Goal: Transaction & Acquisition: Obtain resource

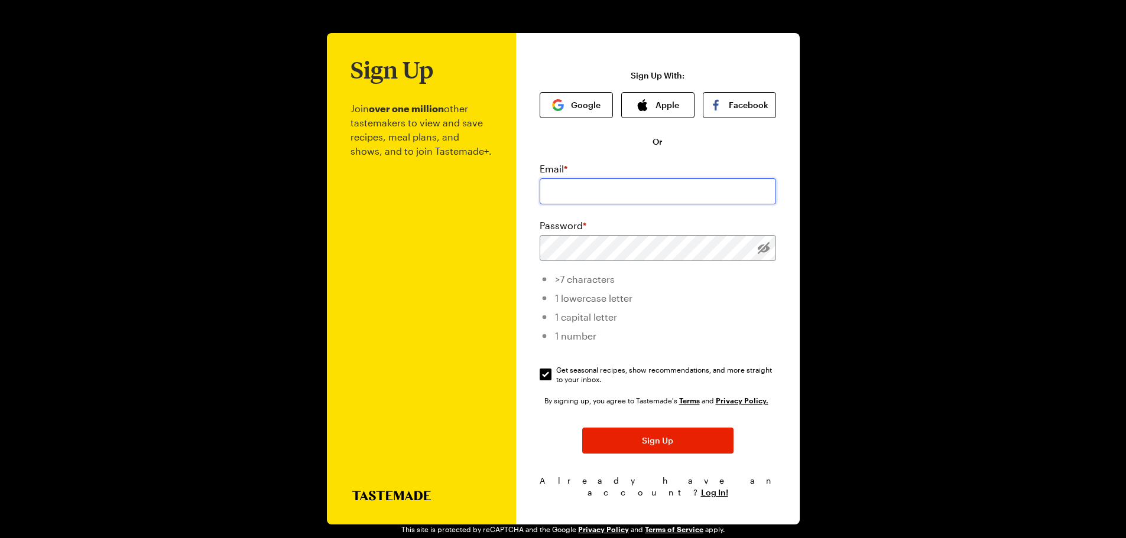
click at [589, 197] on input "email" at bounding box center [657, 191] width 236 height 26
type input "[EMAIL_ADDRESS][DOMAIN_NAME]"
click at [515, 247] on div "Sign Up Join over one million other tastemakers to view and save recipes, meal …" at bounding box center [563, 279] width 473 height 492
click at [493, 252] on div "Sign Up Join over one million other tastemakers to view and save recipes, meal …" at bounding box center [563, 279] width 473 height 492
click at [784, 213] on div "Sign Up Join over one million other tastemakers to view and save recipes, meal …" at bounding box center [658, 279] width 284 height 492
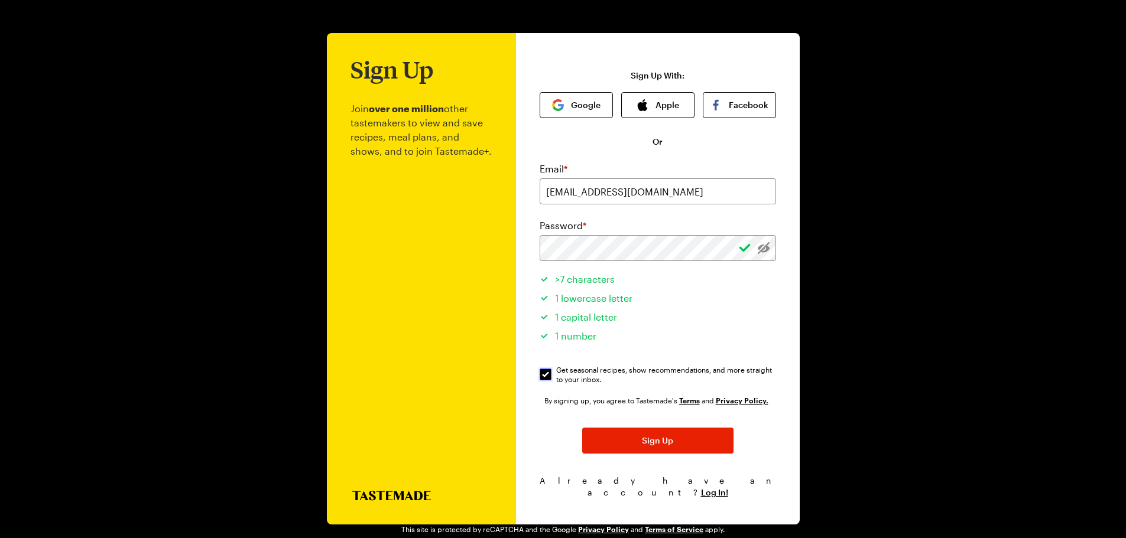
click at [545, 378] on input "Get seasonal recipes, show recommendations, and more straight to your inbox. Ge…" at bounding box center [545, 375] width 12 height 12
checkbox input "false"
click at [663, 445] on span "Sign Up" at bounding box center [657, 441] width 31 height 12
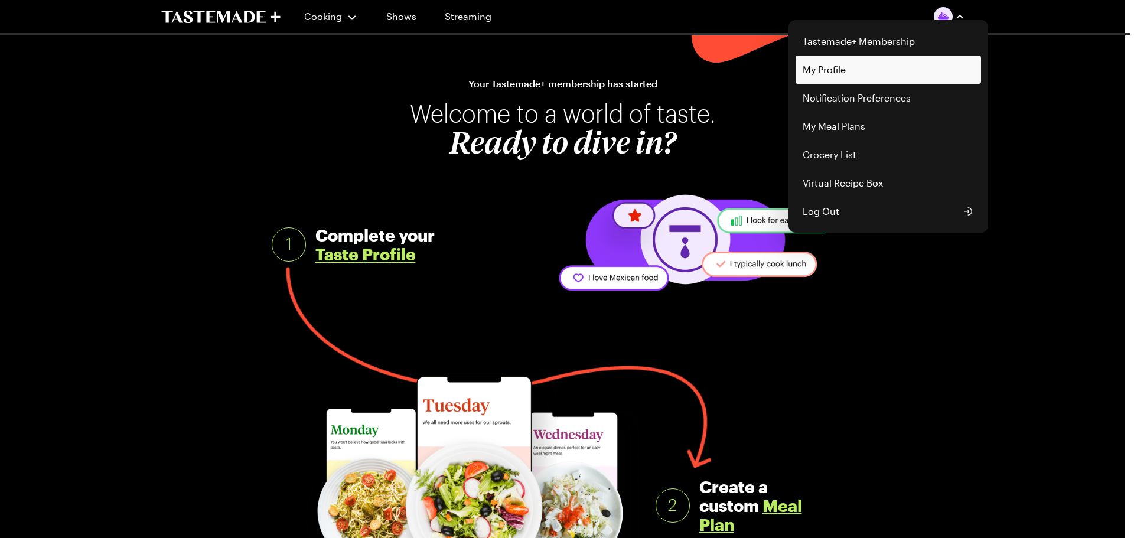
click at [829, 75] on link "My Profile" at bounding box center [889, 70] width 186 height 28
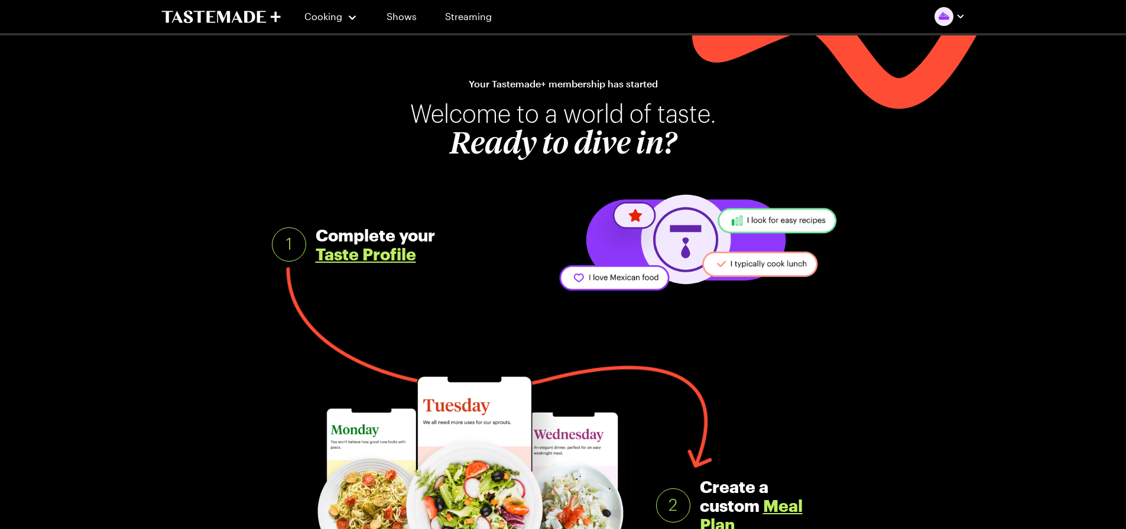
click at [359, 256] on link "Taste Profile" at bounding box center [366, 254] width 100 height 19
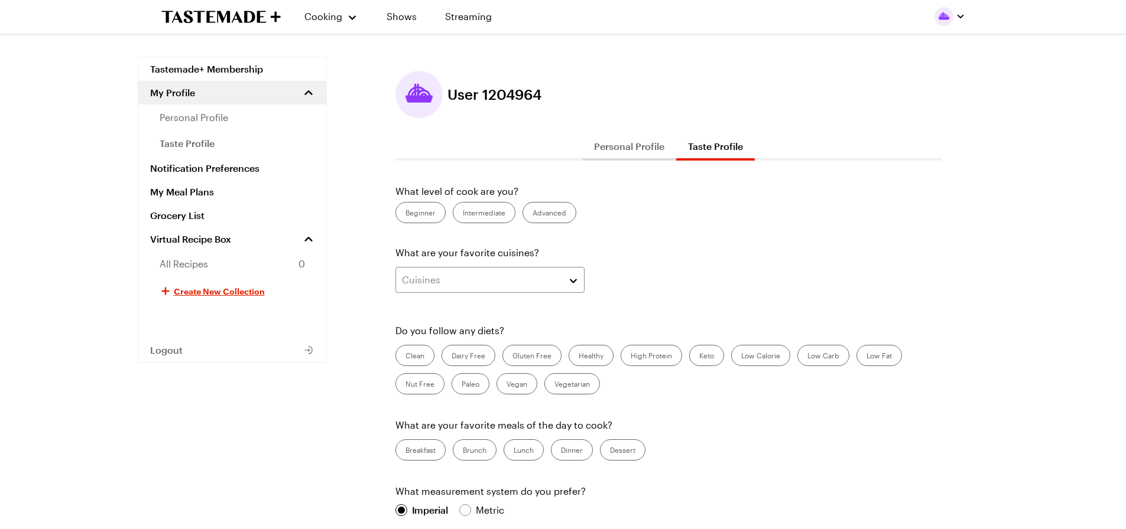
click at [469, 210] on label "Intermediate" at bounding box center [484, 212] width 63 height 21
click at [463, 214] on input "Intermediate" at bounding box center [463, 214] width 0 height 0
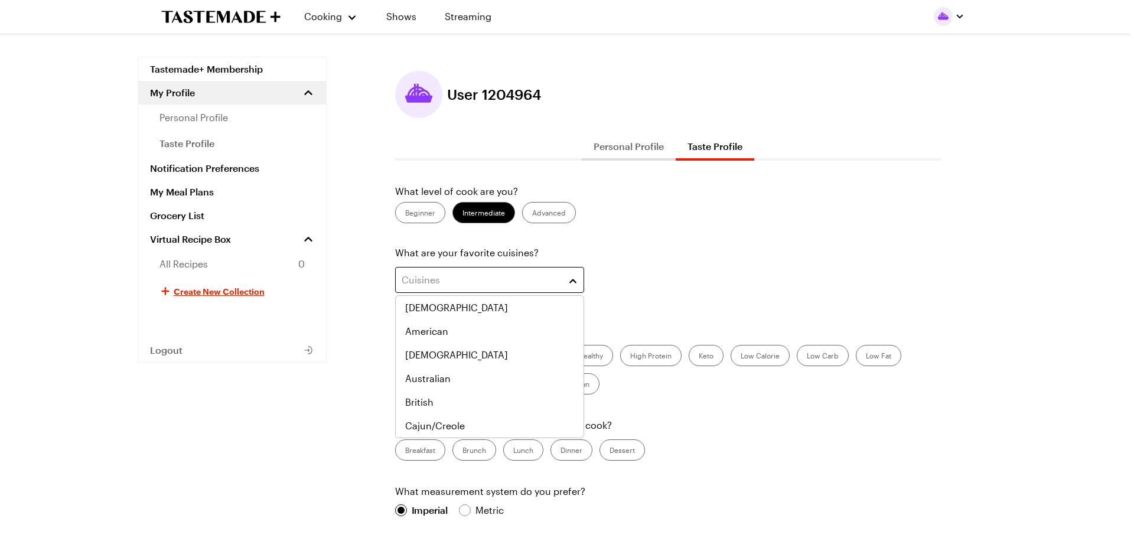
click at [464, 284] on div "Cuisines" at bounding box center [481, 280] width 158 height 14
click at [629, 270] on div "Cuisines" at bounding box center [668, 283] width 546 height 33
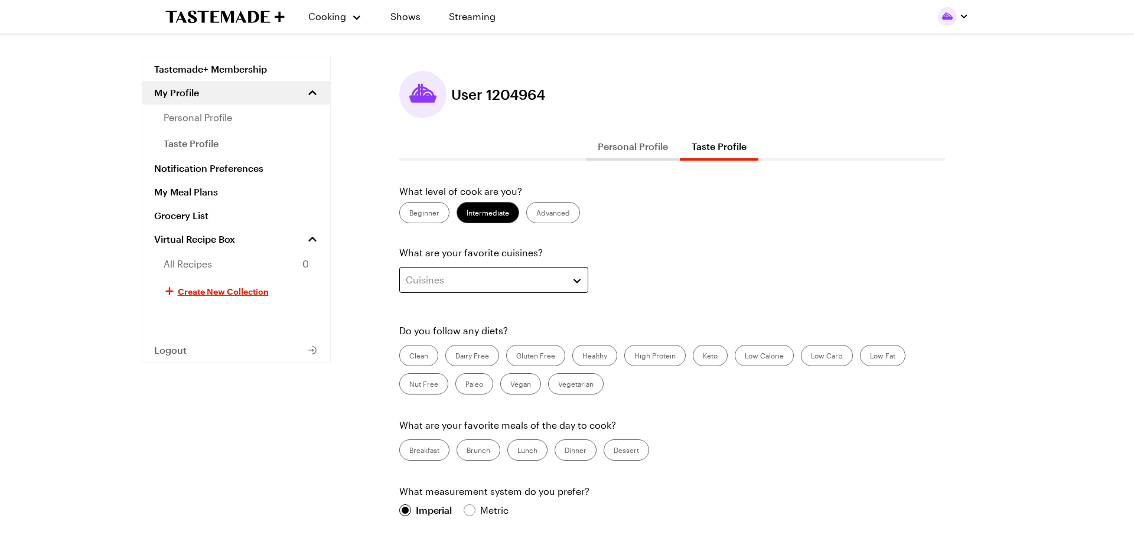
click at [485, 285] on div "Cuisines" at bounding box center [485, 280] width 158 height 14
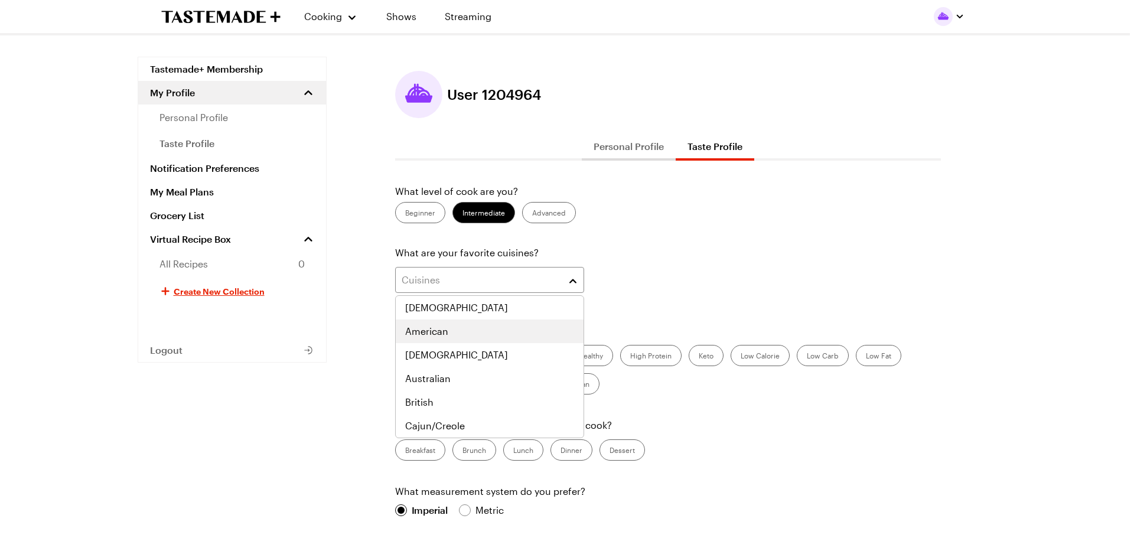
click at [453, 329] on div "American" at bounding box center [489, 331] width 169 height 14
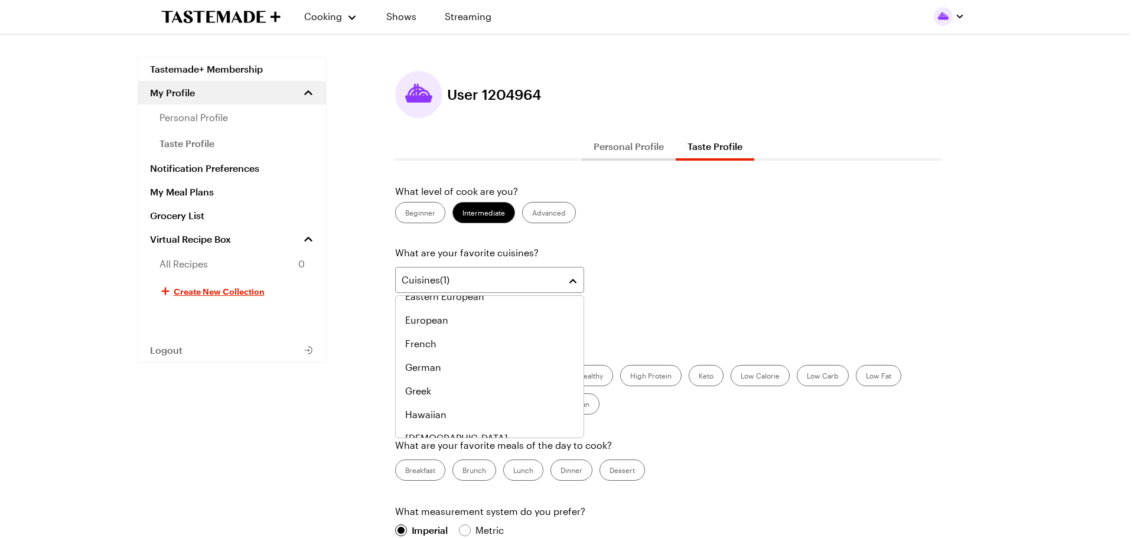
scroll to position [372, 0]
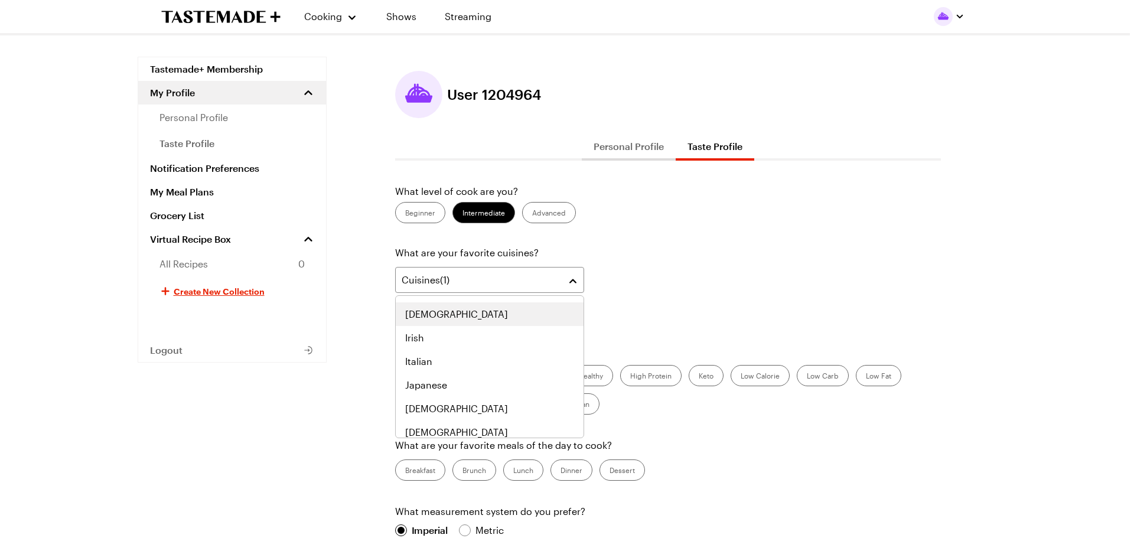
click at [441, 318] on div "[DEMOGRAPHIC_DATA]" at bounding box center [489, 314] width 169 height 14
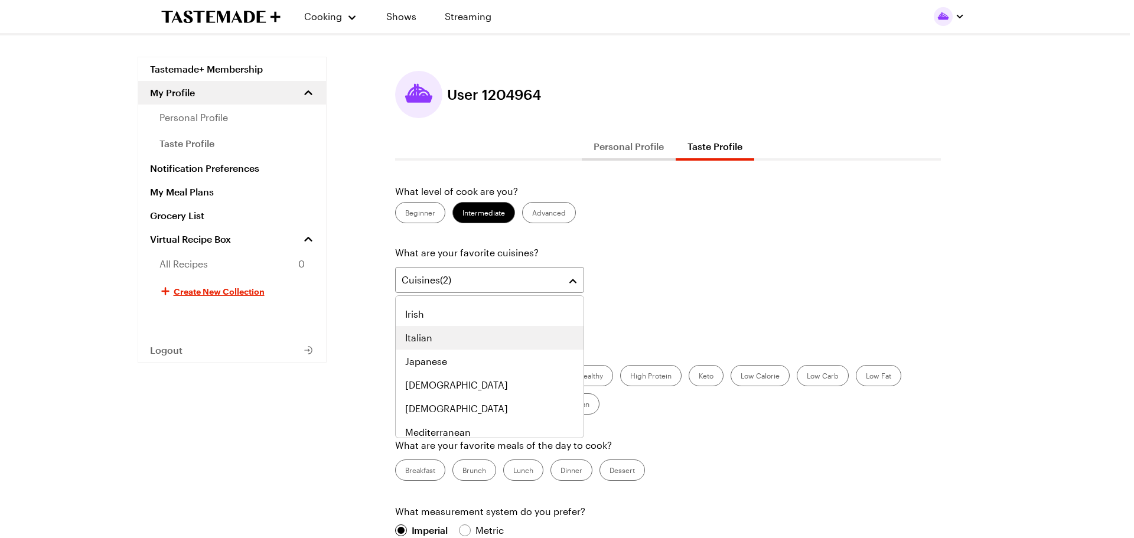
click at [433, 337] on div "Italian" at bounding box center [489, 338] width 169 height 14
click at [474, 339] on div "Japanese" at bounding box center [489, 338] width 169 height 14
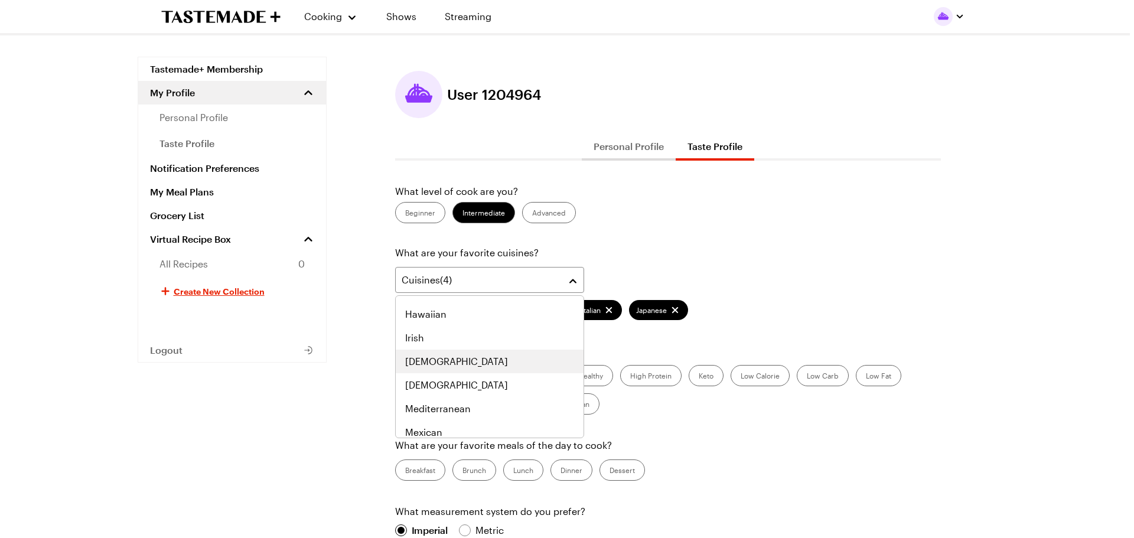
scroll to position [443, 0]
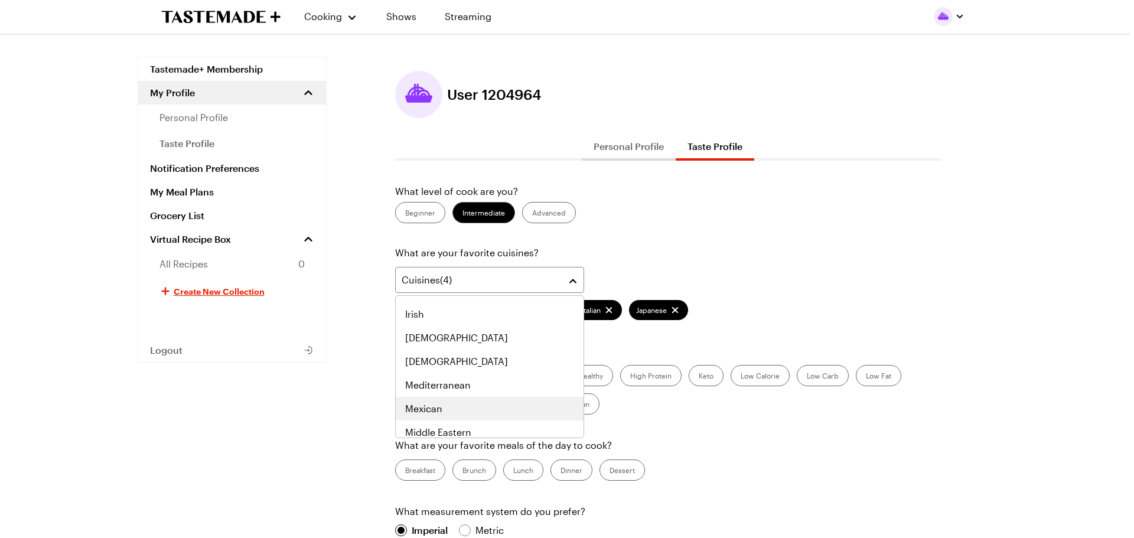
click at [477, 408] on div "Mexican" at bounding box center [489, 409] width 169 height 14
click at [502, 408] on div "Middle Eastern" at bounding box center [489, 409] width 169 height 14
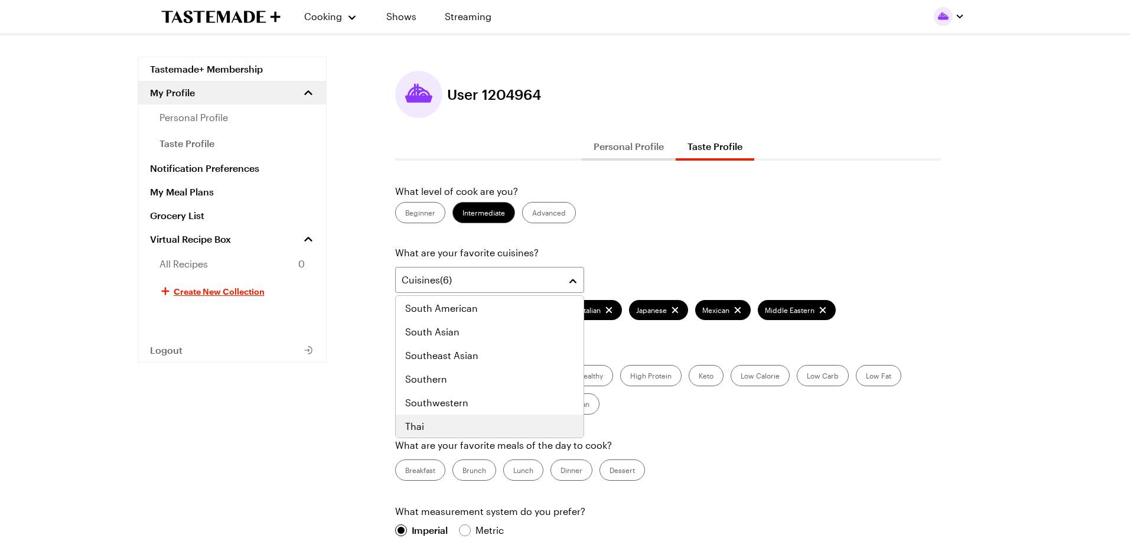
scroll to position [615, 0]
click at [455, 425] on div "Thai" at bounding box center [489, 426] width 169 height 14
click at [469, 423] on div "Southwestern" at bounding box center [489, 426] width 169 height 14
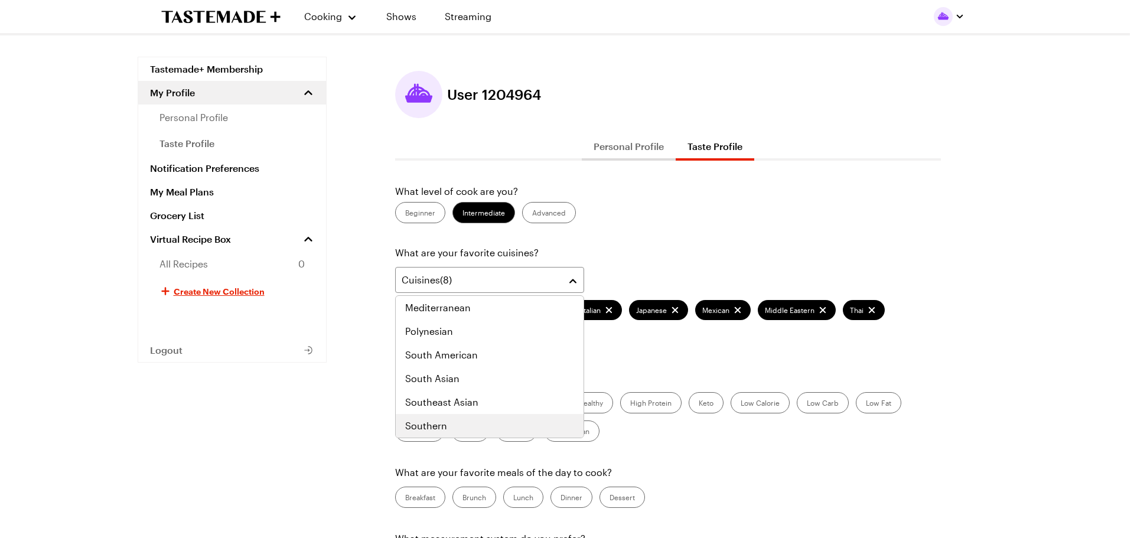
click at [468, 419] on div "Southern" at bounding box center [489, 426] width 169 height 14
click at [466, 333] on div "Greek" at bounding box center [489, 331] width 169 height 14
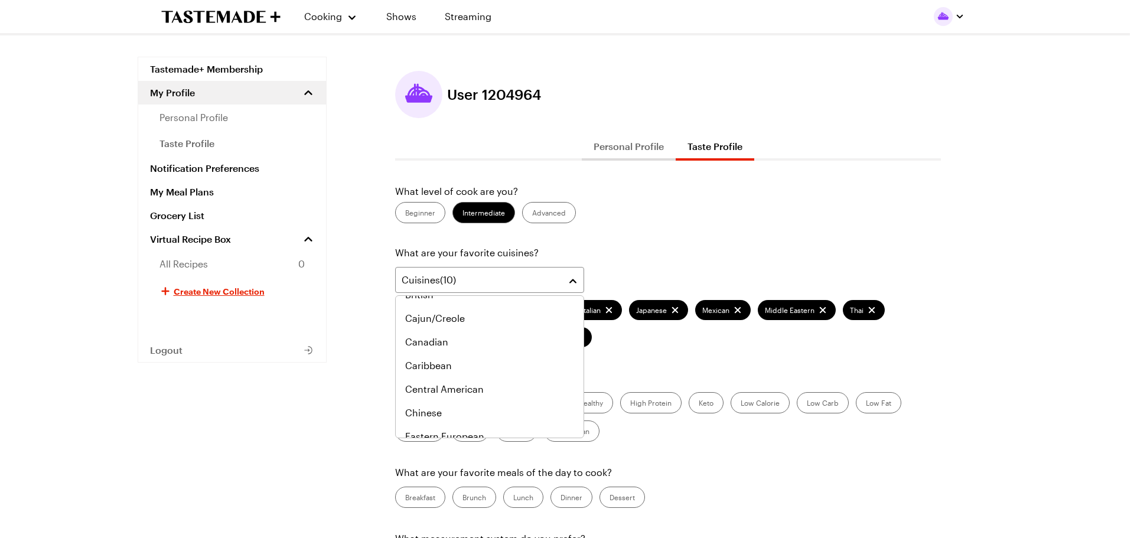
scroll to position [402, 0]
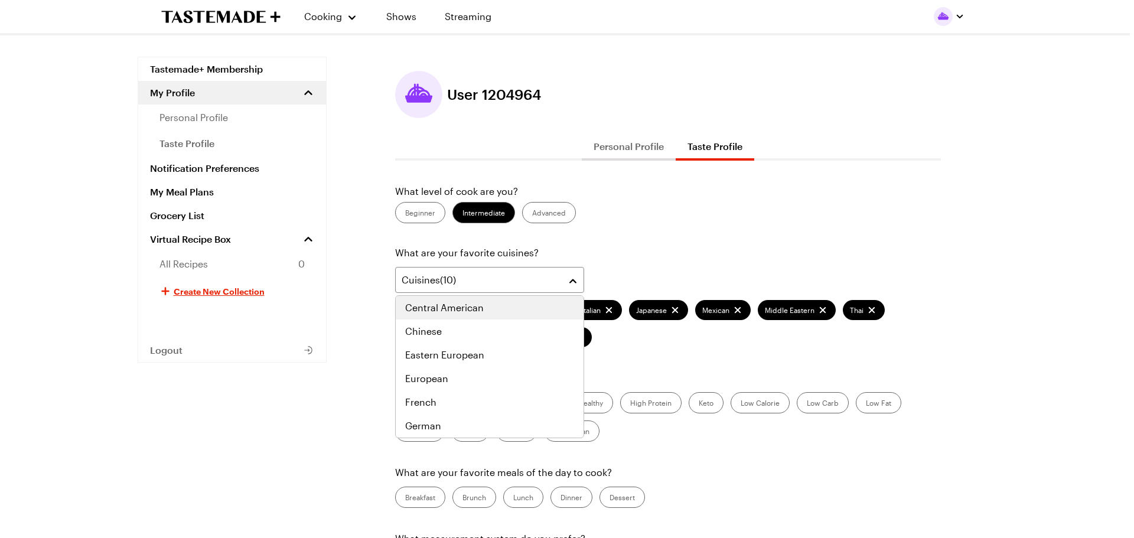
click at [489, 311] on div "Central American" at bounding box center [489, 308] width 169 height 14
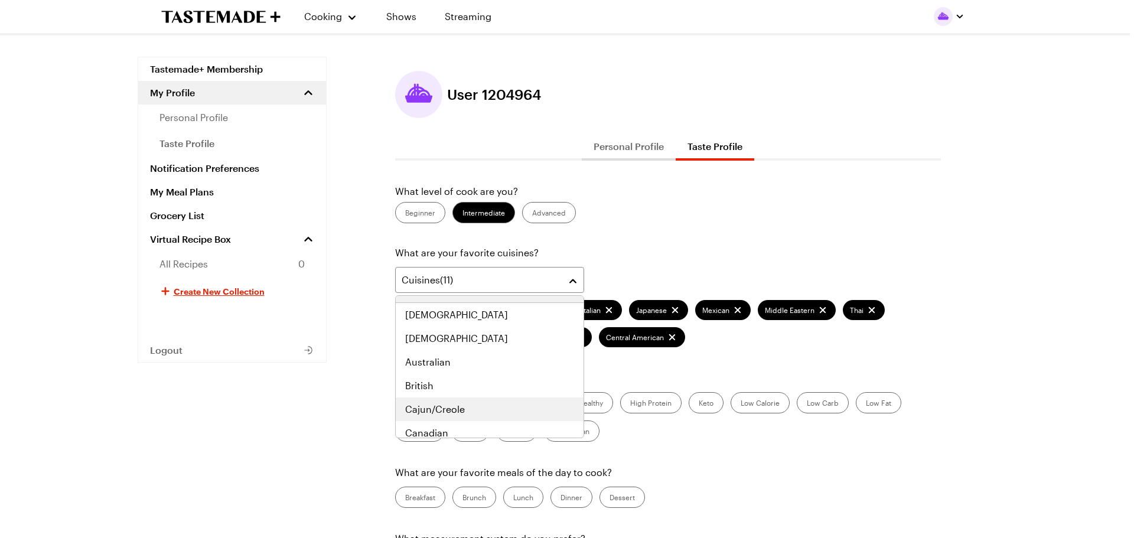
scroll to position [236, 0]
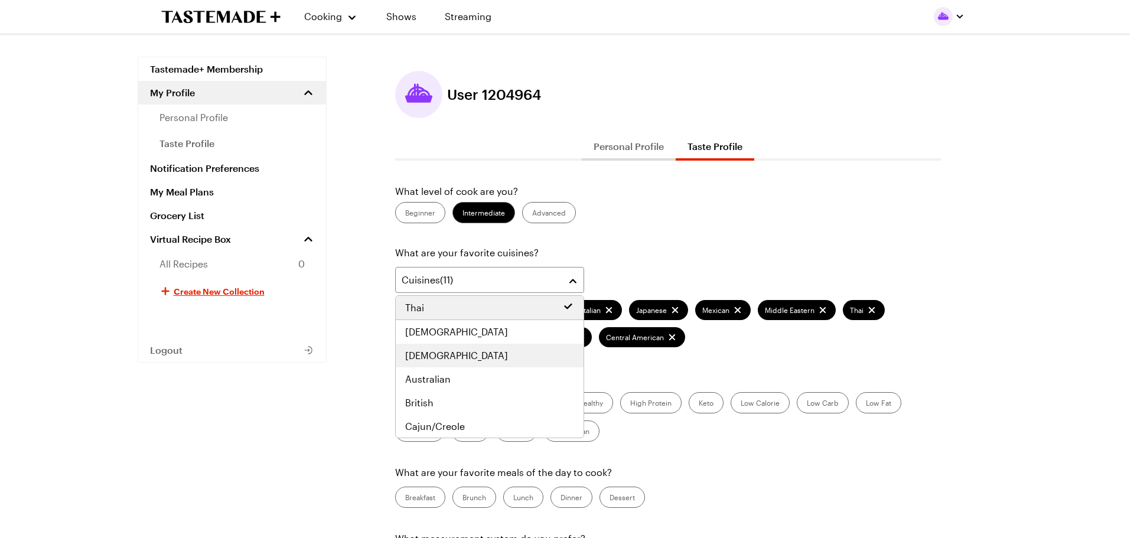
click at [515, 359] on div "[DEMOGRAPHIC_DATA]" at bounding box center [489, 356] width 169 height 14
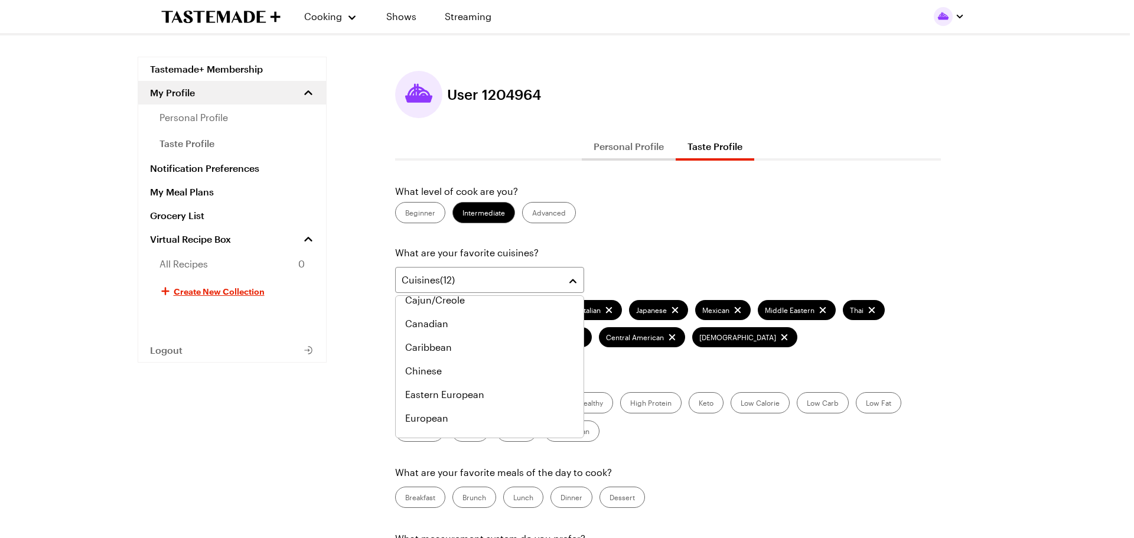
scroll to position [378, 0]
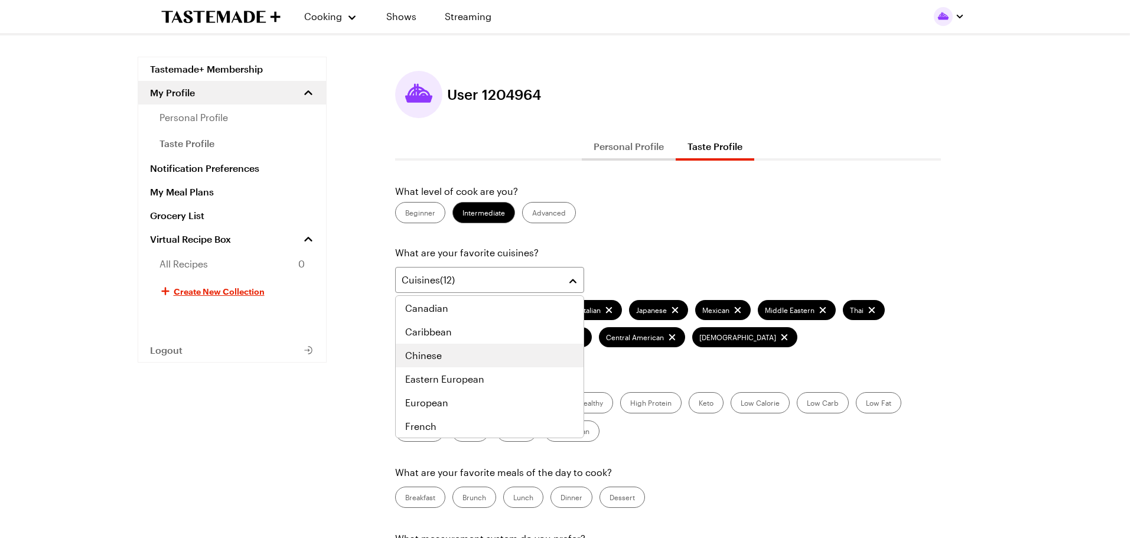
click at [515, 359] on div "Chinese" at bounding box center [489, 356] width 169 height 14
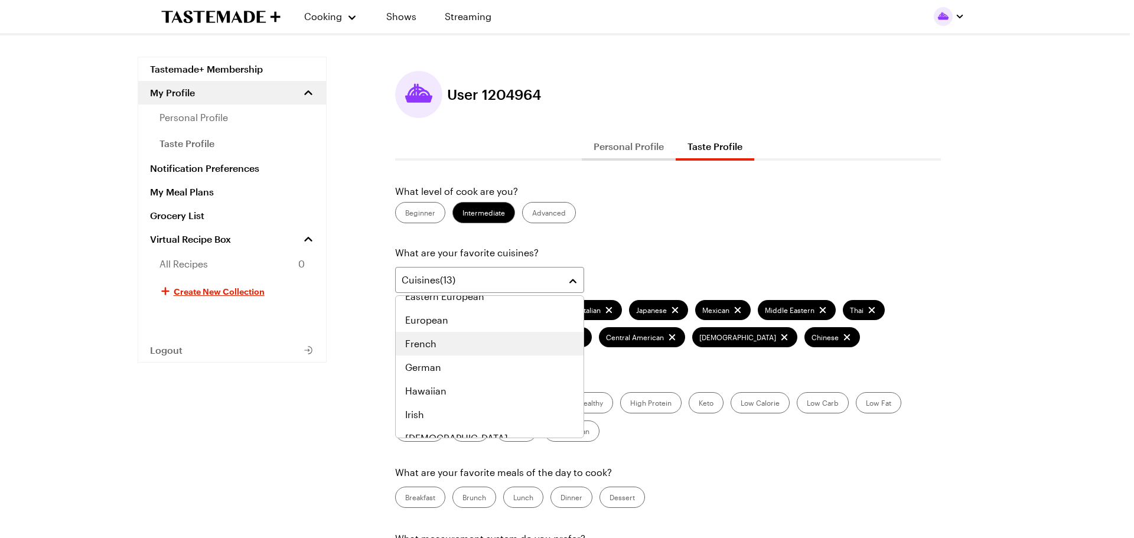
click at [525, 337] on div "French" at bounding box center [489, 344] width 169 height 14
click at [525, 343] on div "German" at bounding box center [489, 344] width 169 height 14
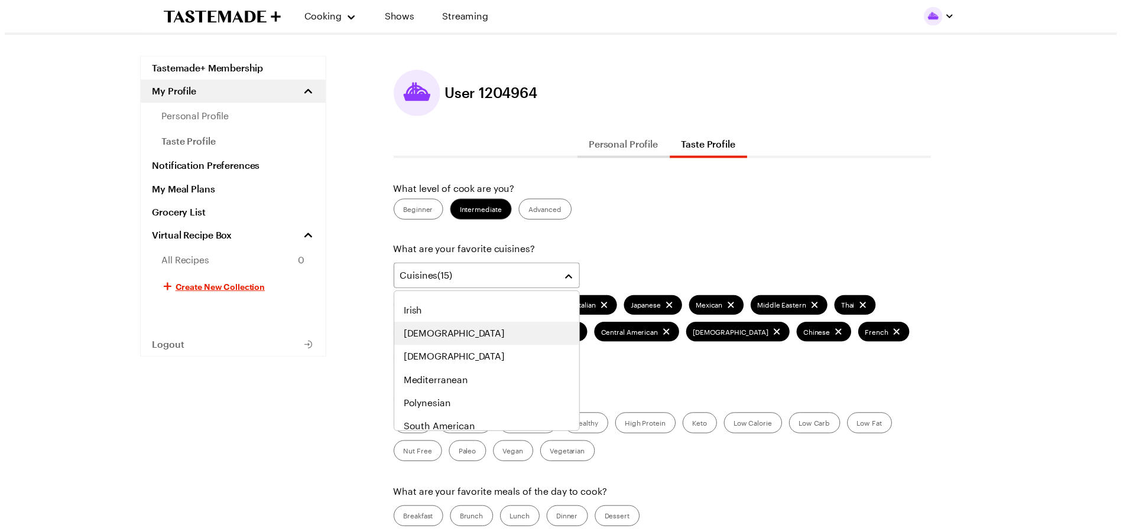
scroll to position [615, 0]
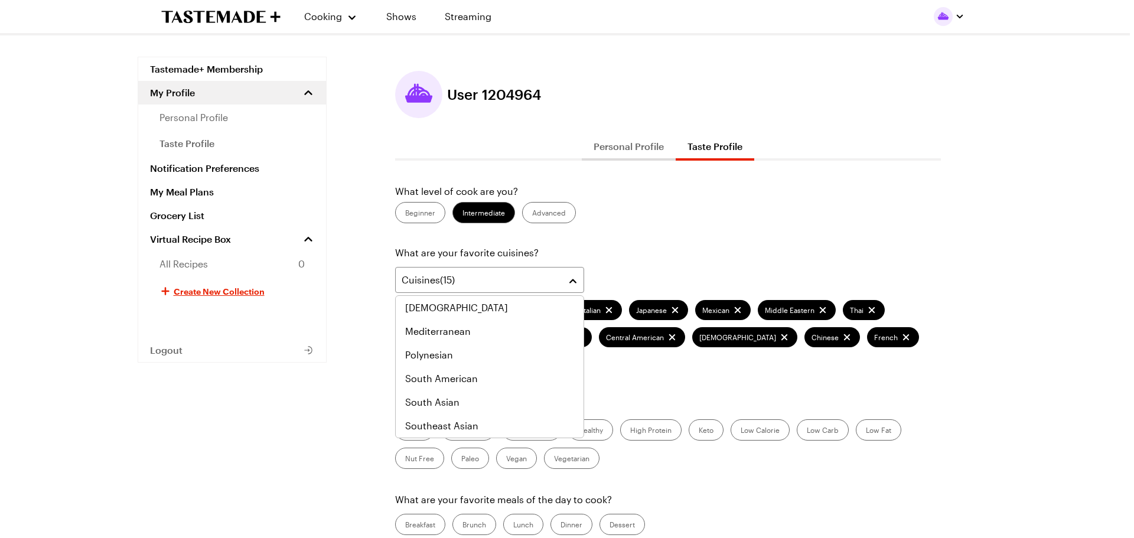
click at [1054, 426] on div "Cooking Shows Streaming Tastemade+ Membership My Profile personal profile taste…" at bounding box center [563, 530] width 1126 height 1061
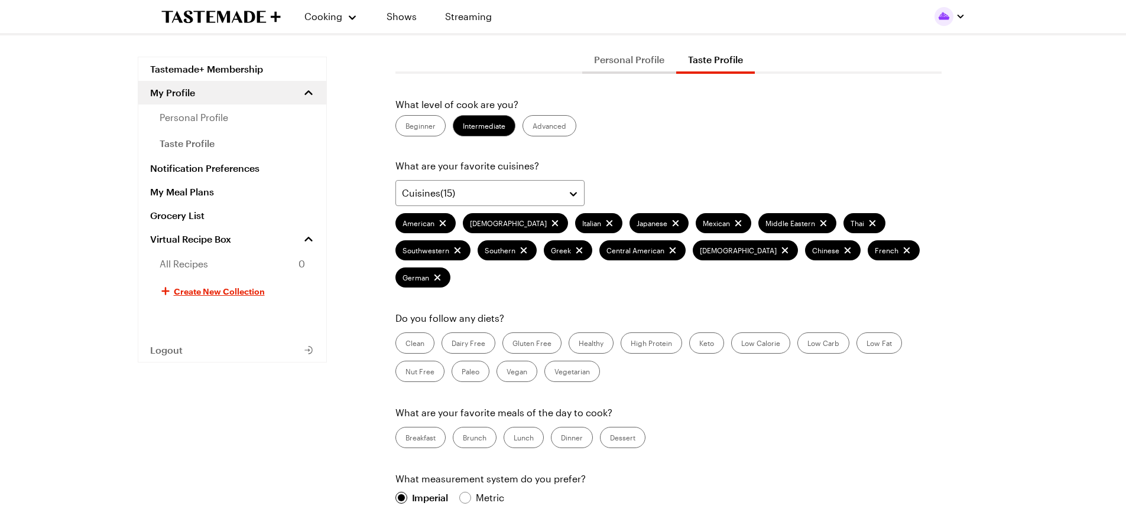
scroll to position [177, 0]
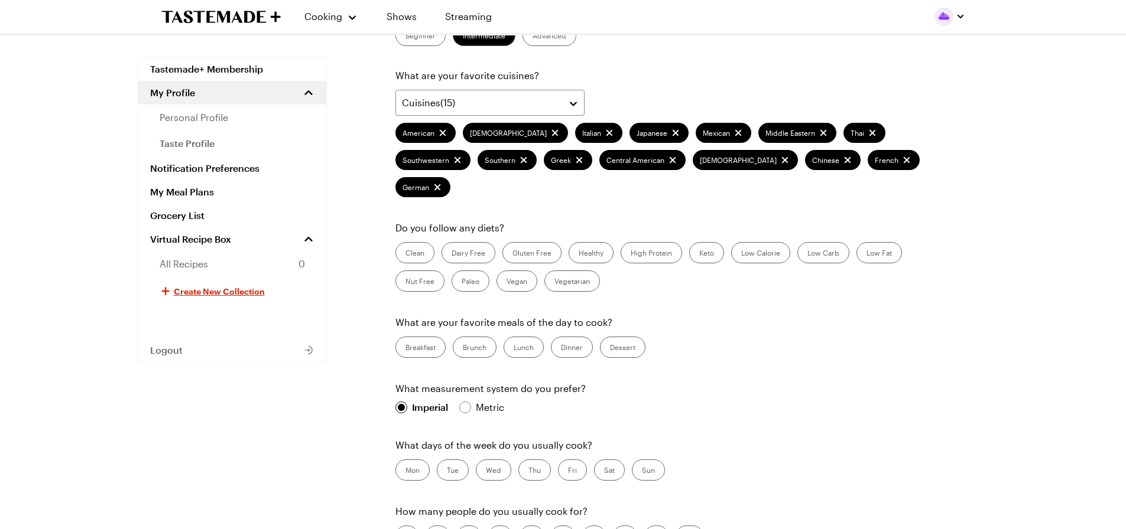
click at [418, 242] on label "Clean" at bounding box center [414, 252] width 39 height 21
click at [405, 254] on input "Clean" at bounding box center [405, 254] width 0 height 0
click at [599, 242] on label "Healthy" at bounding box center [590, 252] width 45 height 21
click at [578, 254] on input "Healthy" at bounding box center [578, 254] width 0 height 0
click at [641, 242] on label "High Protein" at bounding box center [650, 252] width 61 height 21
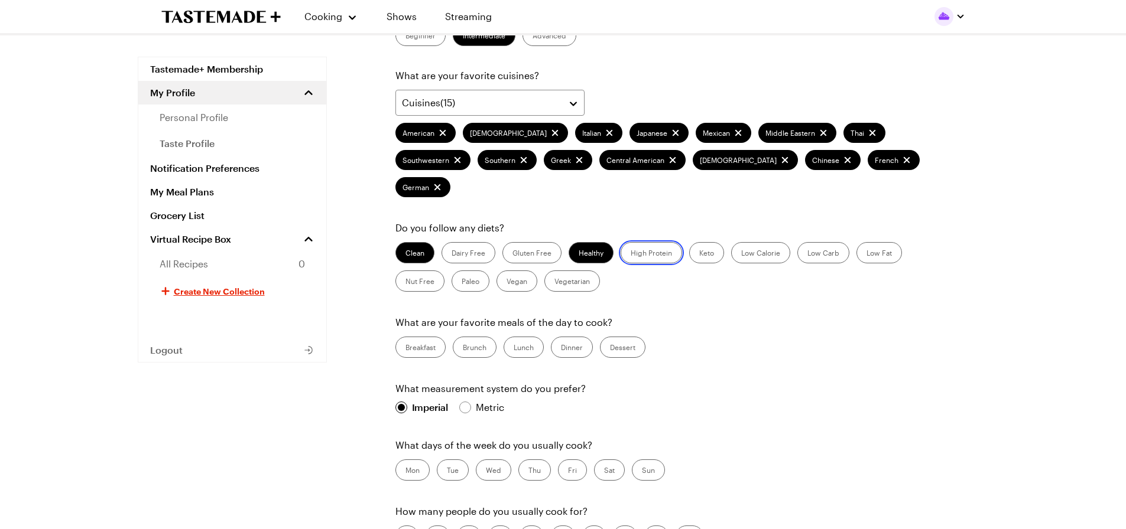
click at [630, 254] on Protein "High Protein" at bounding box center [630, 254] width 0 height 0
click at [769, 242] on label "Low Calorie" at bounding box center [760, 252] width 59 height 21
click at [741, 254] on Calorie "Low Calorie" at bounding box center [741, 254] width 0 height 0
click at [824, 242] on label "Low Carb" at bounding box center [823, 252] width 52 height 21
click at [807, 254] on Carb "Low Carb" at bounding box center [807, 254] width 0 height 0
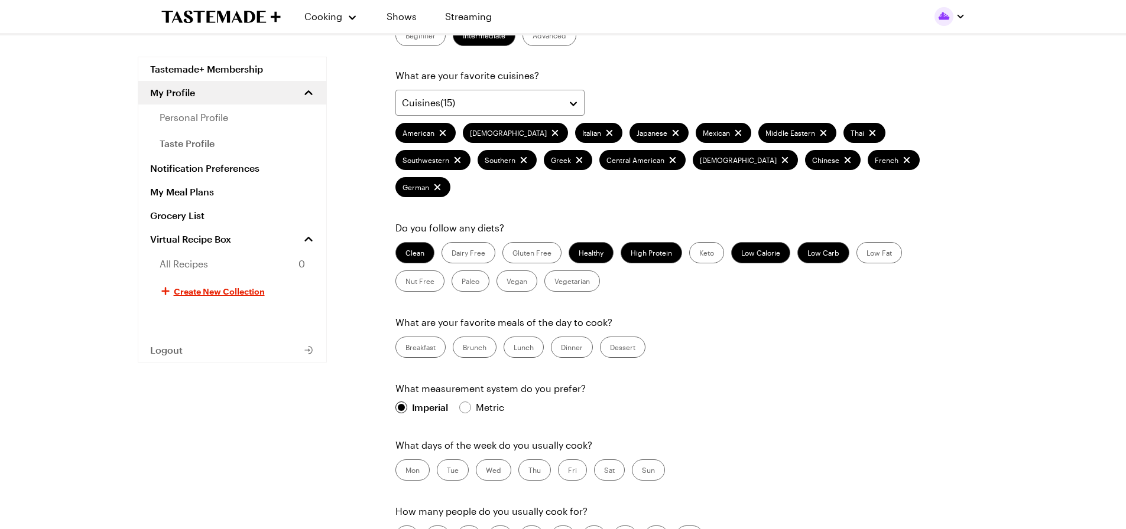
click at [890, 242] on label "Low Fat" at bounding box center [878, 252] width 45 height 21
click at [866, 254] on Fat "Low Fat" at bounding box center [866, 254] width 0 height 0
click at [567, 271] on label "Vegetarian" at bounding box center [572, 281] width 56 height 21
click at [554, 282] on input "Vegetarian" at bounding box center [554, 282] width 0 height 0
click at [573, 337] on label "Dinner" at bounding box center [572, 347] width 42 height 21
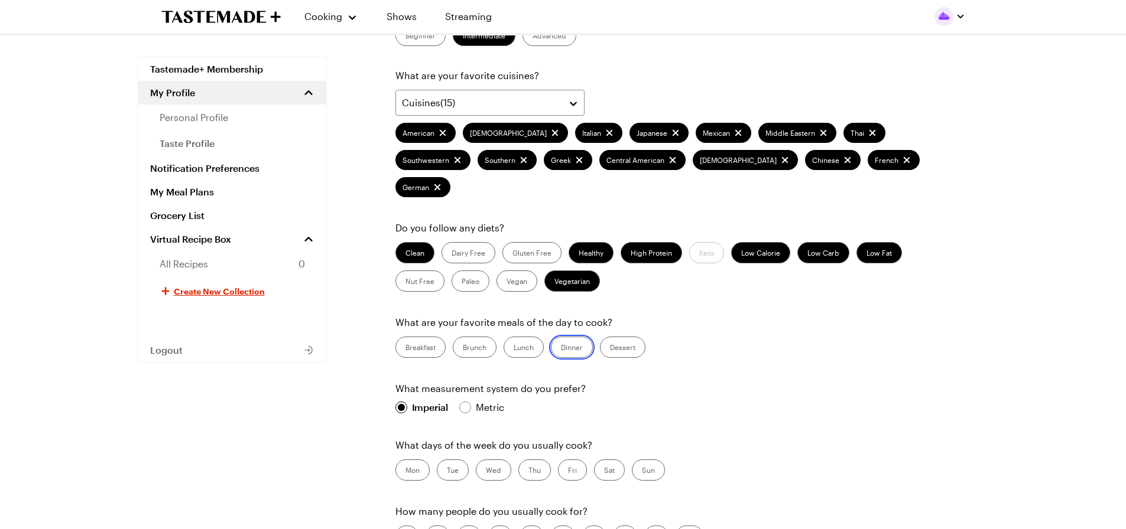
click at [561, 349] on input "Dinner" at bounding box center [561, 349] width 0 height 0
click at [629, 337] on label "Dessert" at bounding box center [622, 347] width 45 height 21
click at [610, 349] on input "Dessert" at bounding box center [610, 349] width 0 height 0
click at [518, 337] on label "Lunch" at bounding box center [523, 347] width 40 height 21
click at [513, 349] on input "Lunch" at bounding box center [513, 349] width 0 height 0
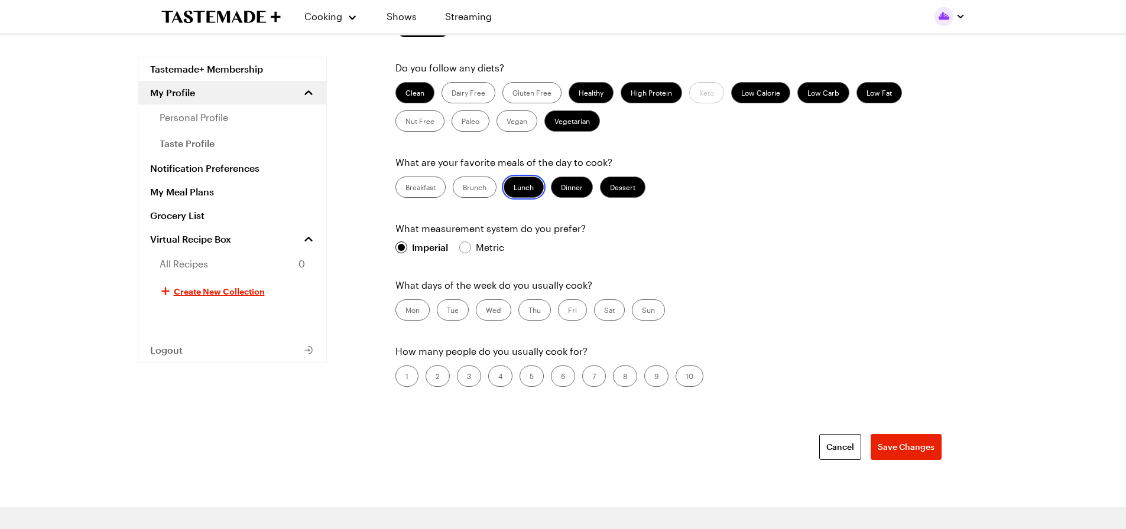
scroll to position [355, 0]
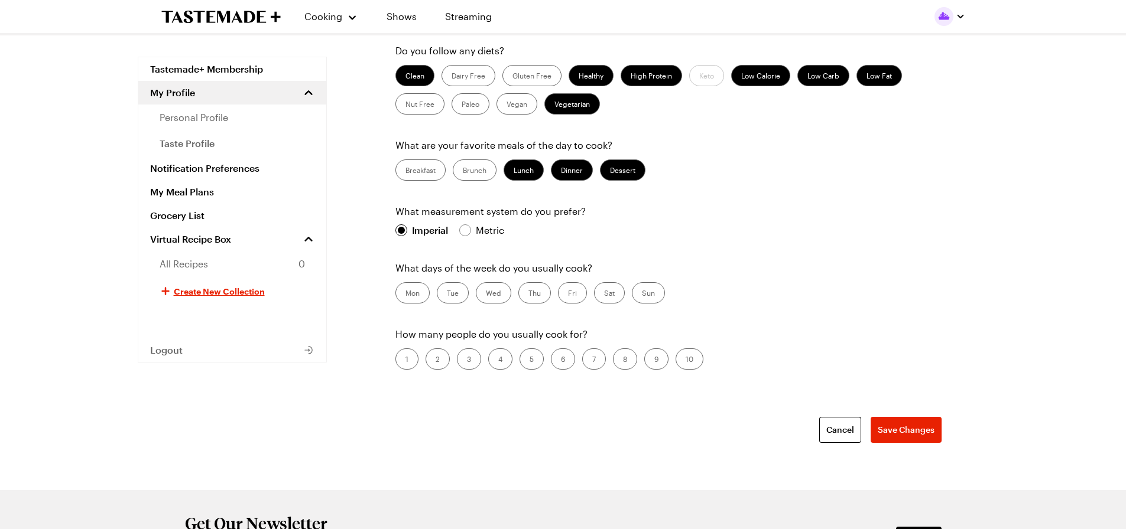
click at [406, 282] on label "Mon" at bounding box center [412, 292] width 34 height 21
click at [405, 294] on input "Mon" at bounding box center [405, 294] width 0 height 0
click at [448, 282] on label "Tue" at bounding box center [453, 292] width 32 height 21
click at [447, 294] on input "Tue" at bounding box center [447, 294] width 0 height 0
click at [496, 282] on label "Wed" at bounding box center [493, 292] width 35 height 21
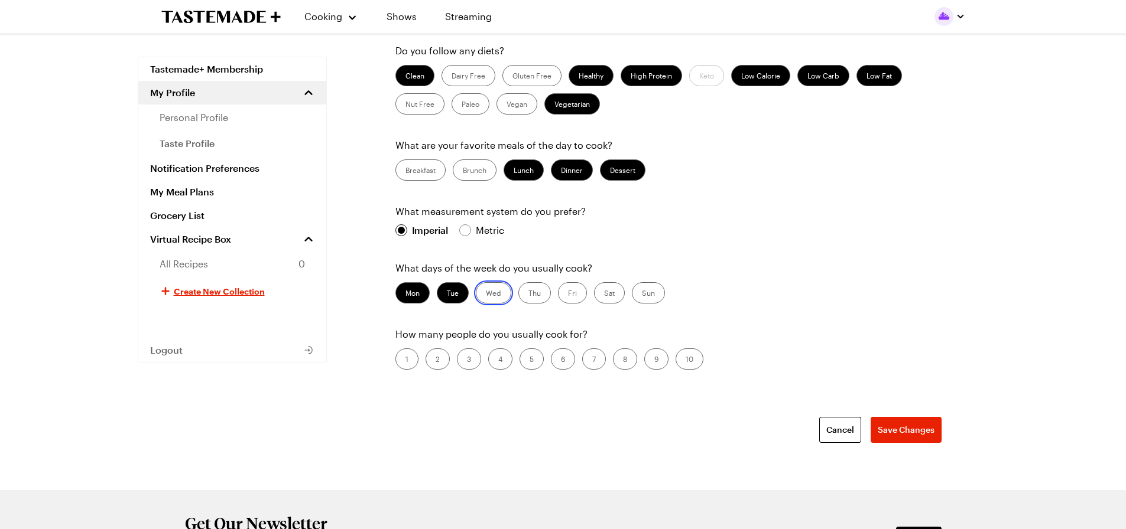
click at [486, 294] on input "Wed" at bounding box center [486, 294] width 0 height 0
click at [538, 282] on label "Thu" at bounding box center [534, 292] width 32 height 21
click at [528, 294] on input "Thu" at bounding box center [528, 294] width 0 height 0
click at [578, 282] on label "Fri" at bounding box center [572, 292] width 29 height 21
click at [568, 294] on input "Fri" at bounding box center [568, 294] width 0 height 0
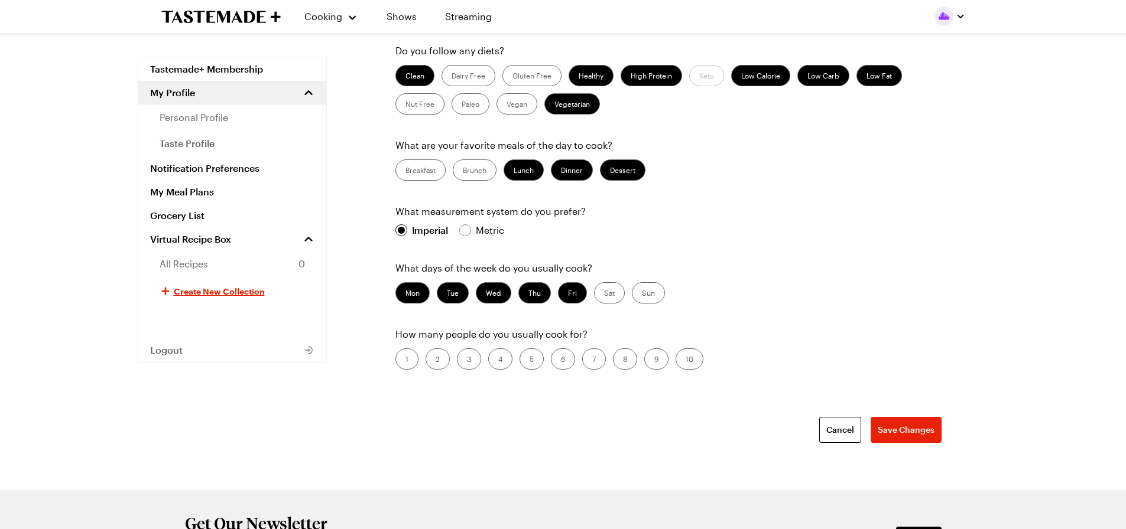
click at [632, 282] on label "Sun" at bounding box center [648, 292] width 33 height 21
click at [642, 294] on input "Sun" at bounding box center [642, 294] width 0 height 0
click at [598, 282] on label "Sat" at bounding box center [609, 292] width 31 height 21
click at [604, 294] on input "Sat" at bounding box center [604, 294] width 0 height 0
click at [435, 343] on div "What level of cook are you? Beginner Intermediate Advanced What are your favori…" at bounding box center [668, 148] width 546 height 637
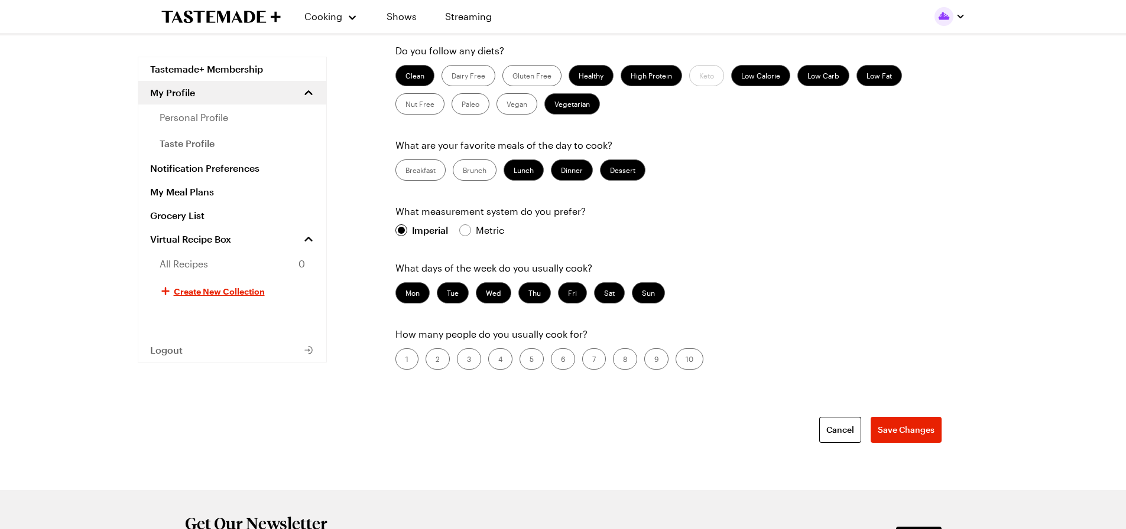
click at [440, 349] on label "2" at bounding box center [437, 359] width 24 height 21
click at [435, 360] on input "2" at bounding box center [435, 360] width 0 height 0
click at [901, 424] on span "Save Changes" at bounding box center [905, 430] width 57 height 12
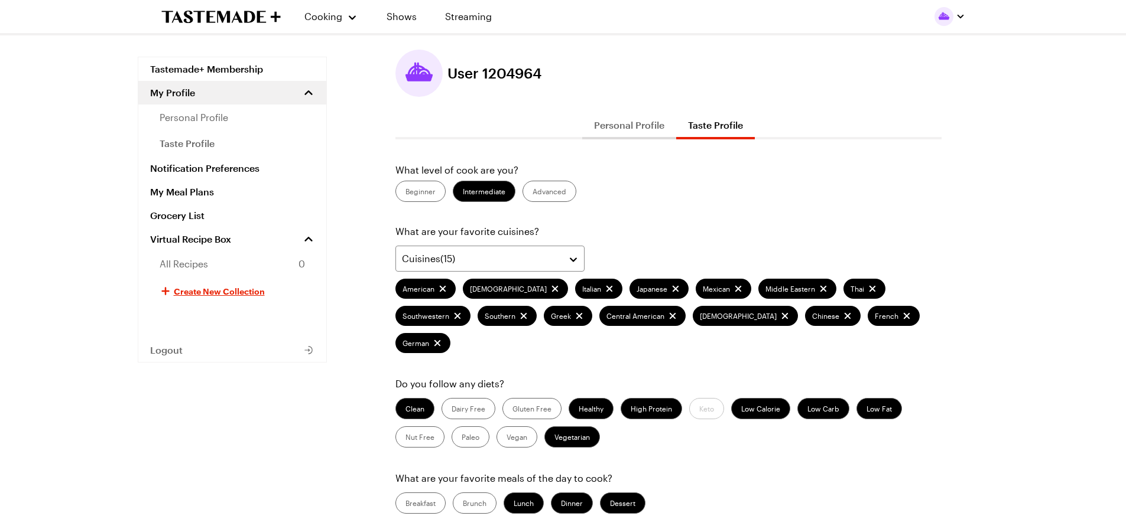
scroll to position [0, 0]
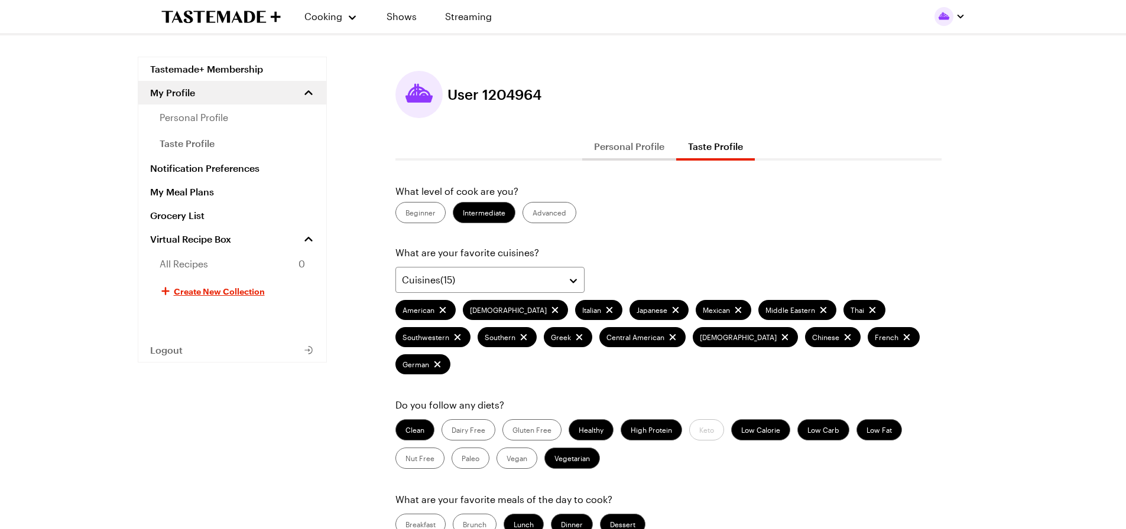
click at [209, 15] on icon "To Tastemade Home Page" at bounding box center [195, 17] width 69 height 12
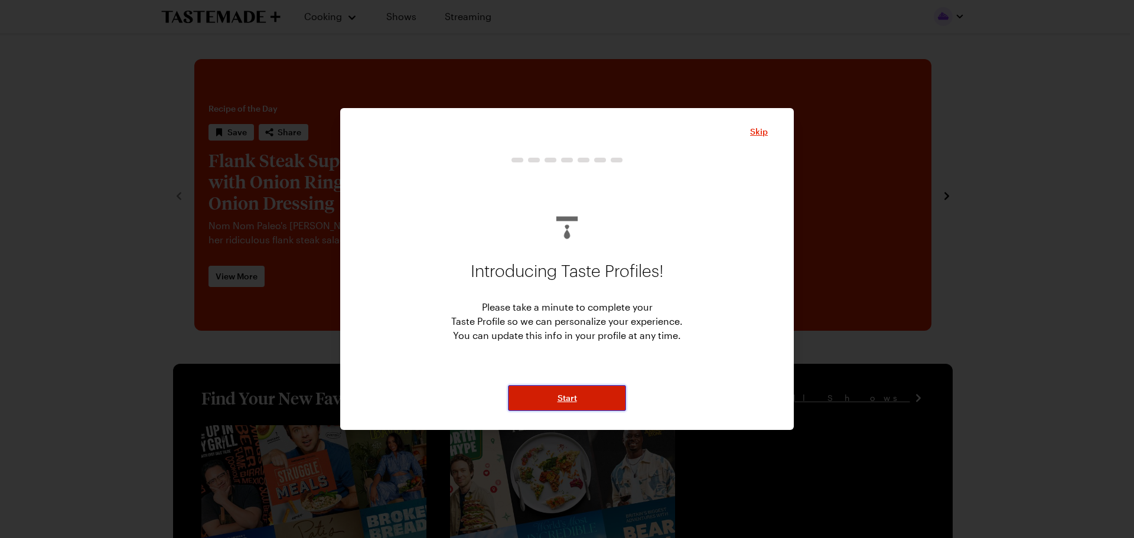
click at [568, 395] on span "Start" at bounding box center [567, 398] width 19 height 12
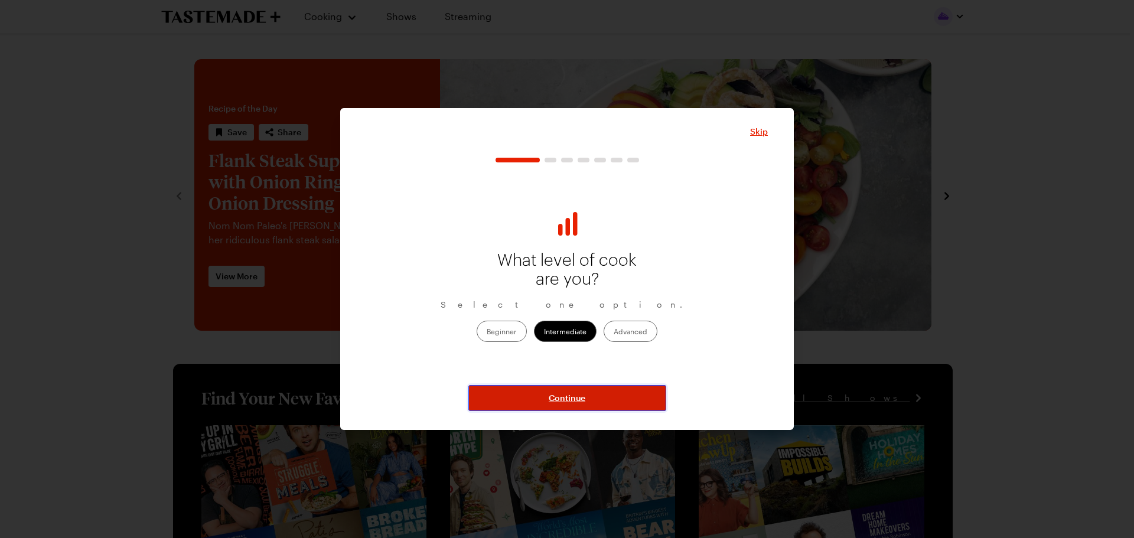
click at [568, 395] on span "Continue" at bounding box center [567, 398] width 37 height 12
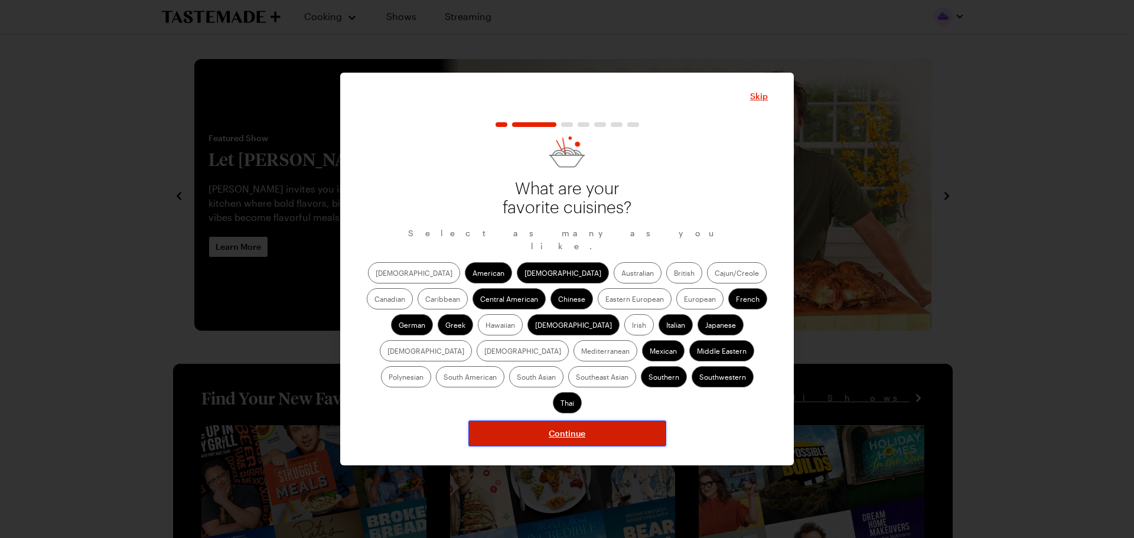
click at [576, 428] on span "Continue" at bounding box center [567, 434] width 37 height 12
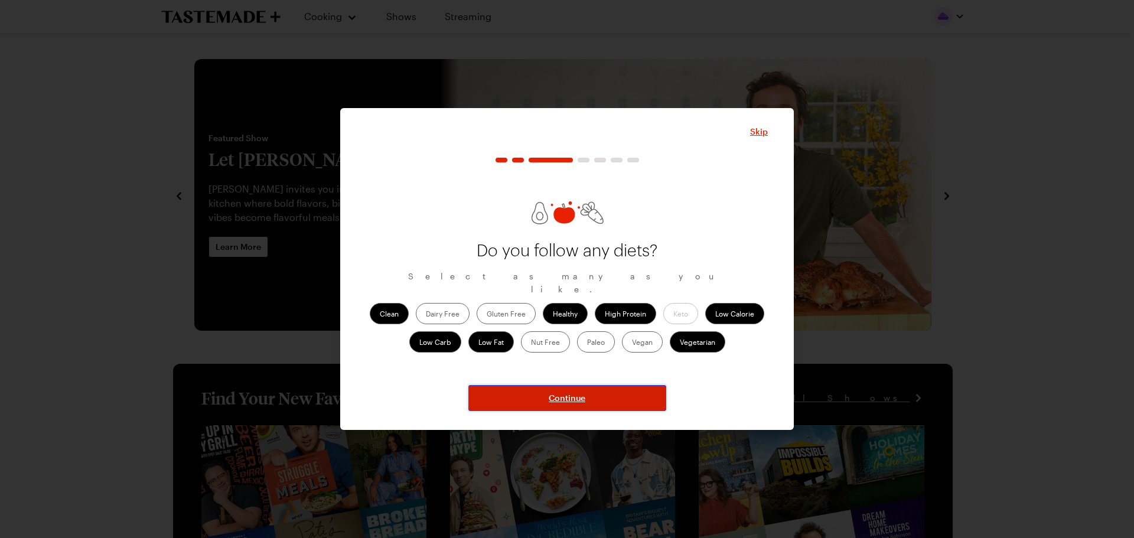
click at [577, 399] on span "Continue" at bounding box center [567, 398] width 37 height 12
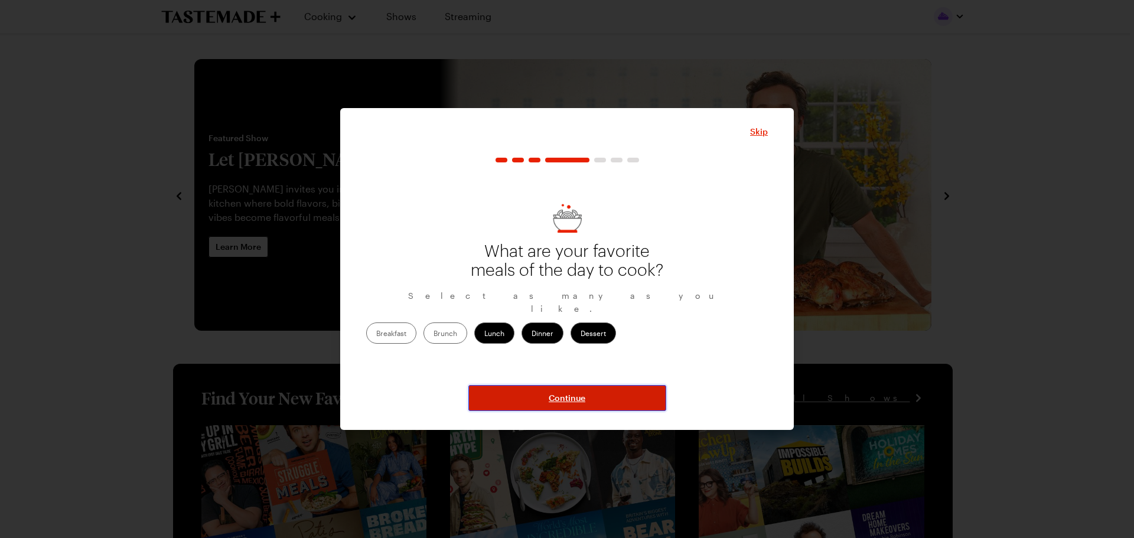
click at [577, 399] on span "Continue" at bounding box center [567, 398] width 37 height 12
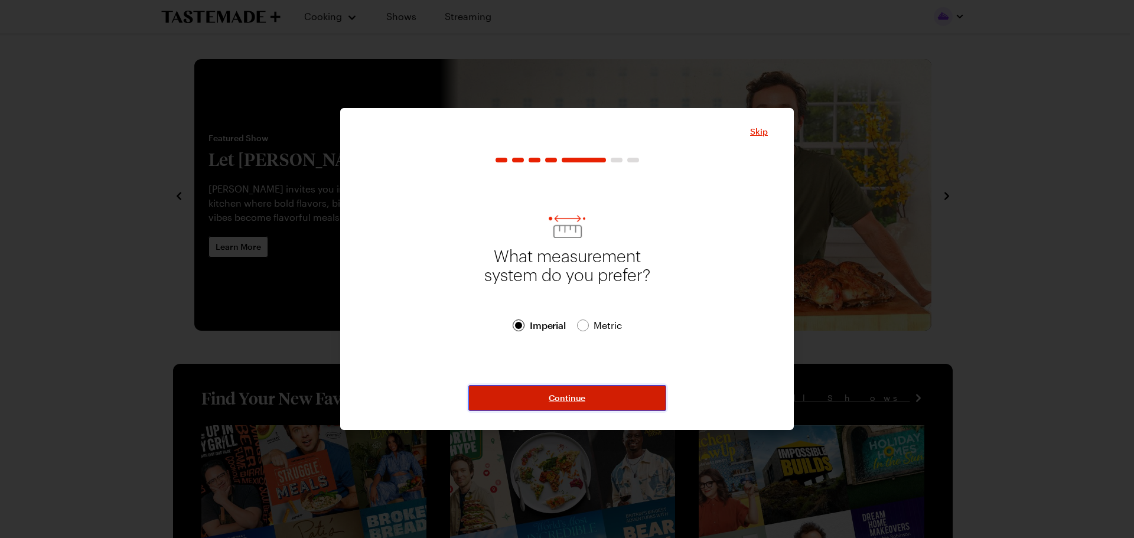
click at [577, 399] on span "Continue" at bounding box center [567, 398] width 37 height 12
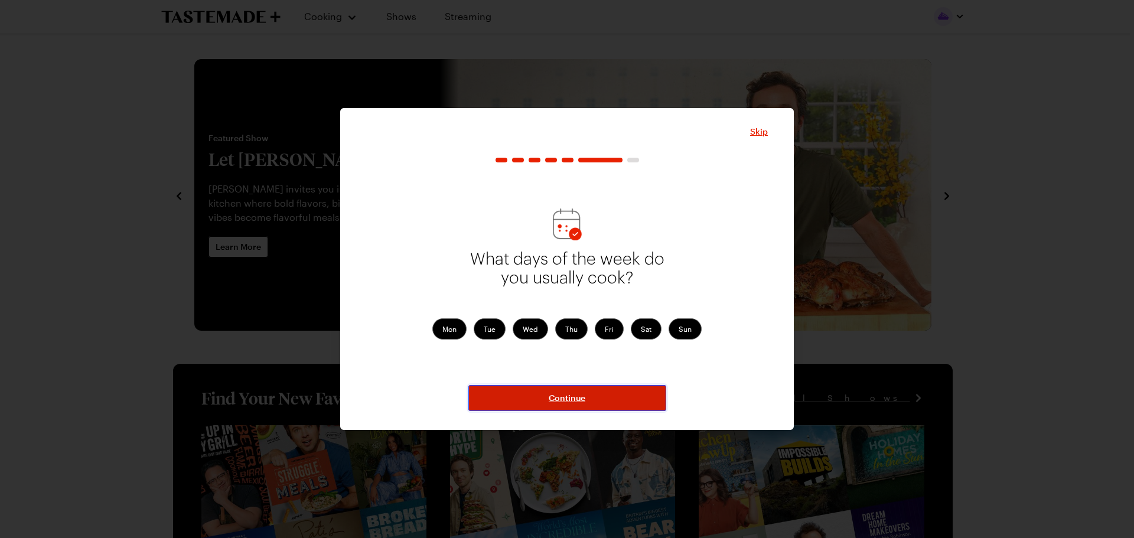
click at [577, 399] on span "Continue" at bounding box center [567, 398] width 37 height 12
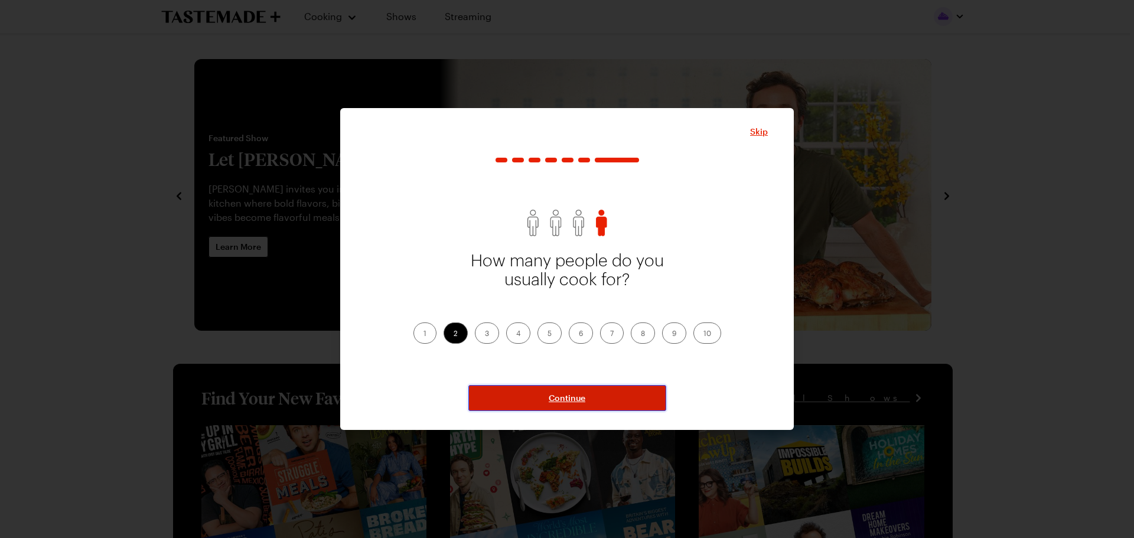
click at [577, 399] on span "Continue" at bounding box center [567, 398] width 37 height 12
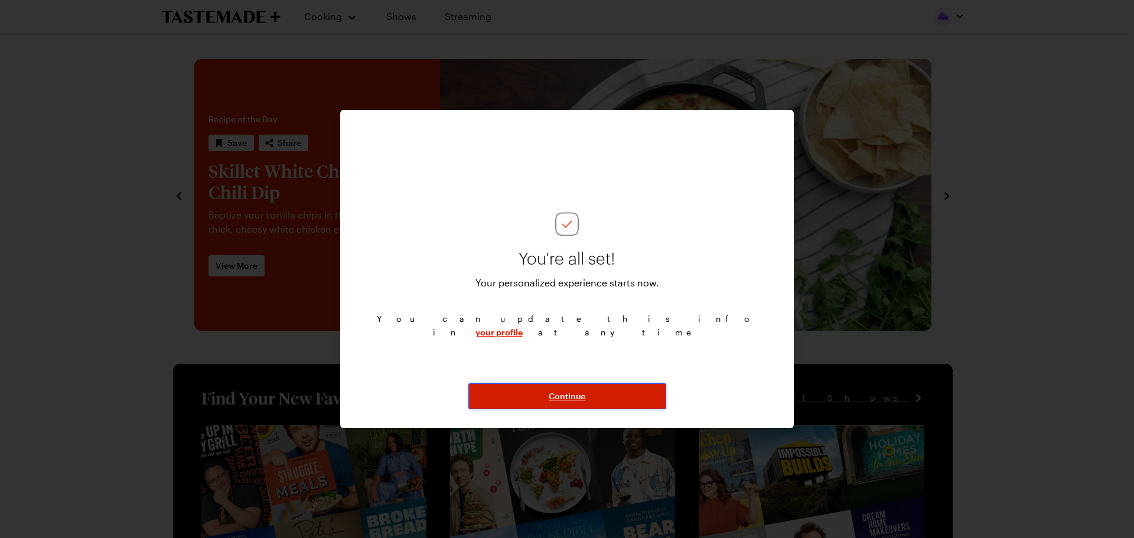
click at [577, 399] on span "Continue" at bounding box center [567, 397] width 37 height 12
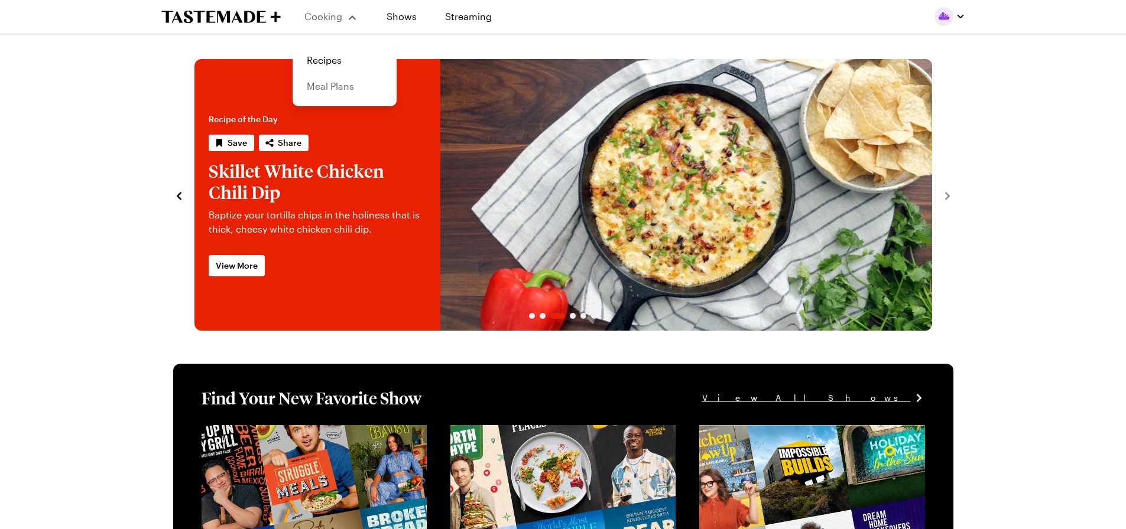
click at [330, 84] on link "Meal Plans" at bounding box center [345, 86] width 90 height 26
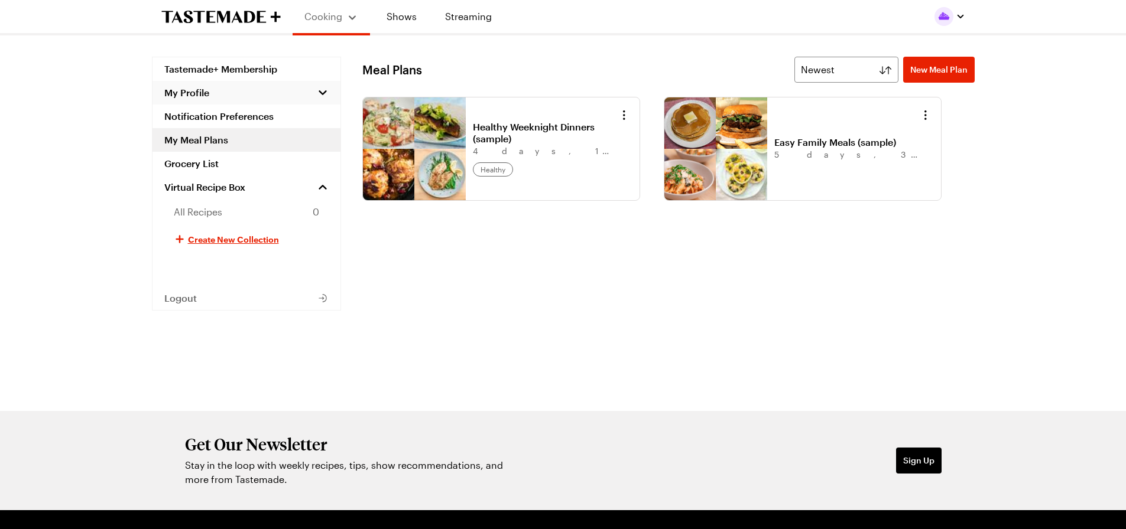
click at [217, 99] on button "My Profile" at bounding box center [246, 93] width 188 height 24
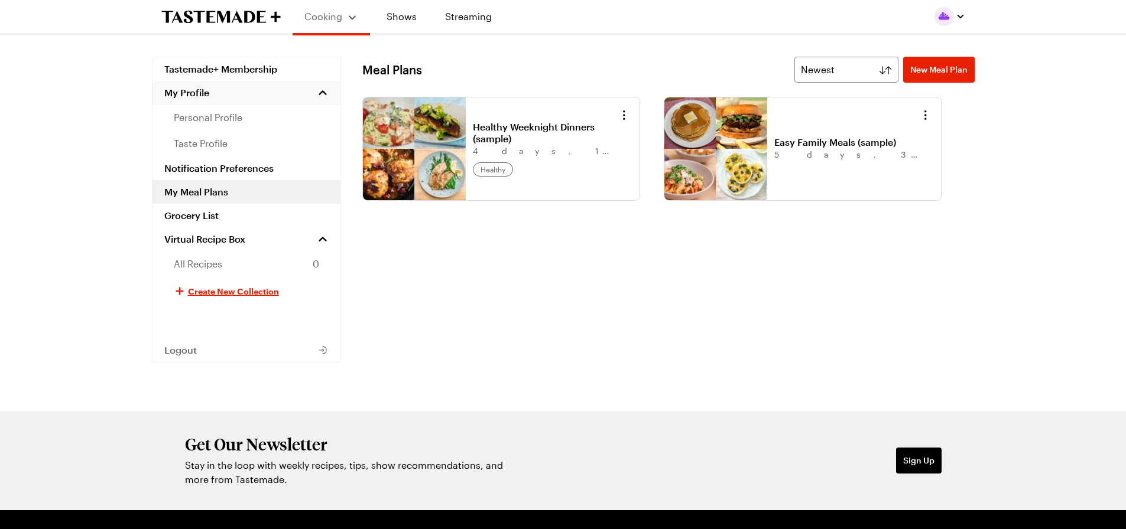
click at [217, 99] on button "My Profile" at bounding box center [246, 93] width 188 height 24
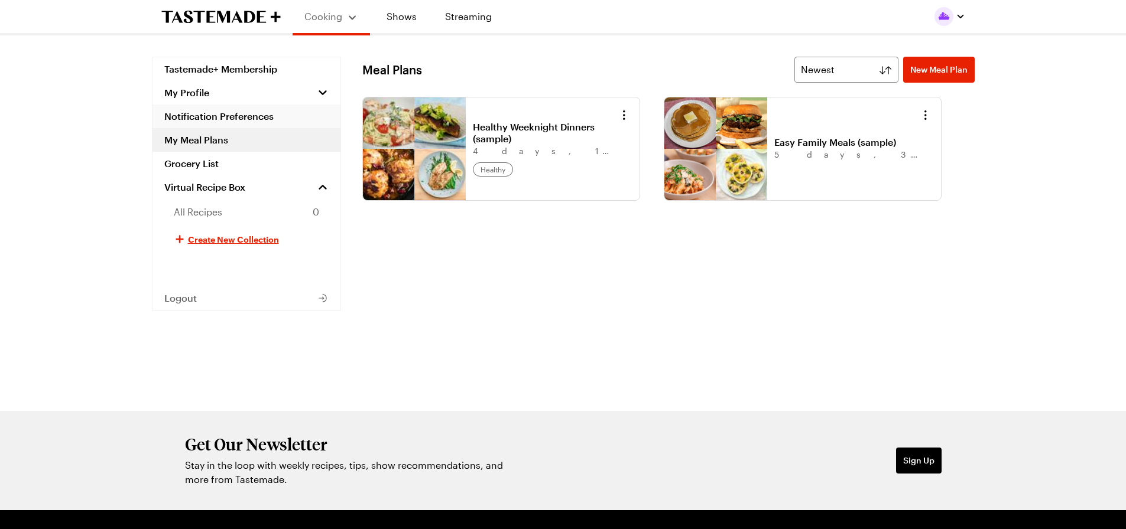
click at [222, 118] on link "Notification Preferences" at bounding box center [246, 117] width 188 height 24
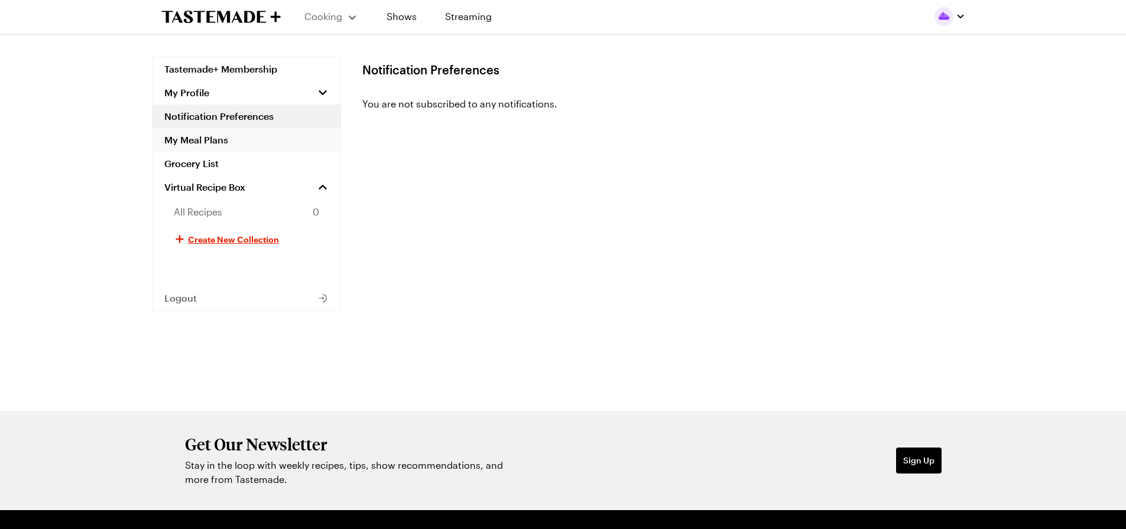
click at [220, 138] on link "My Meal Plans" at bounding box center [246, 140] width 188 height 24
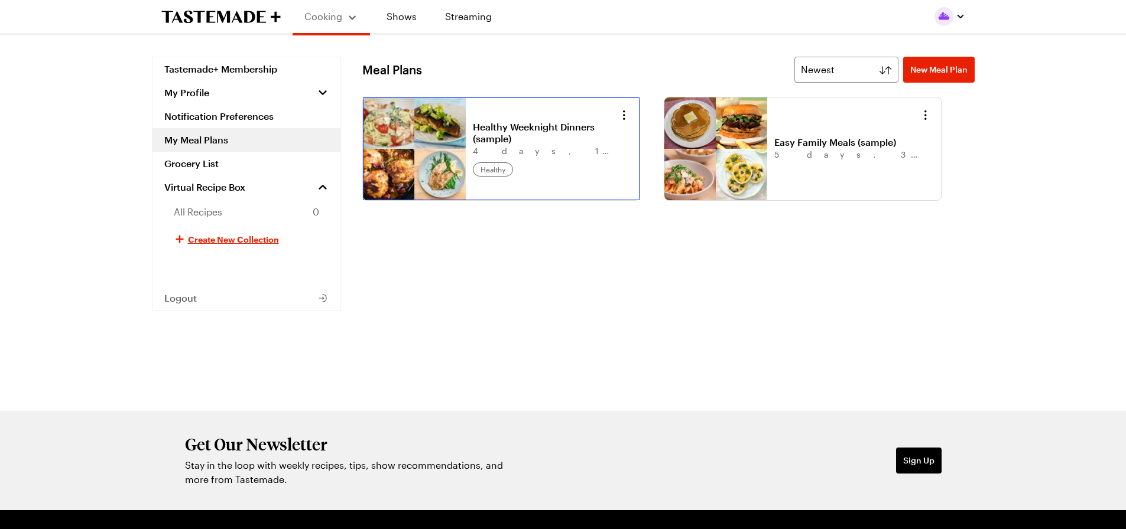
click at [499, 121] on link "Healthy Weeknight Dinners (sample)" at bounding box center [546, 133] width 147 height 24
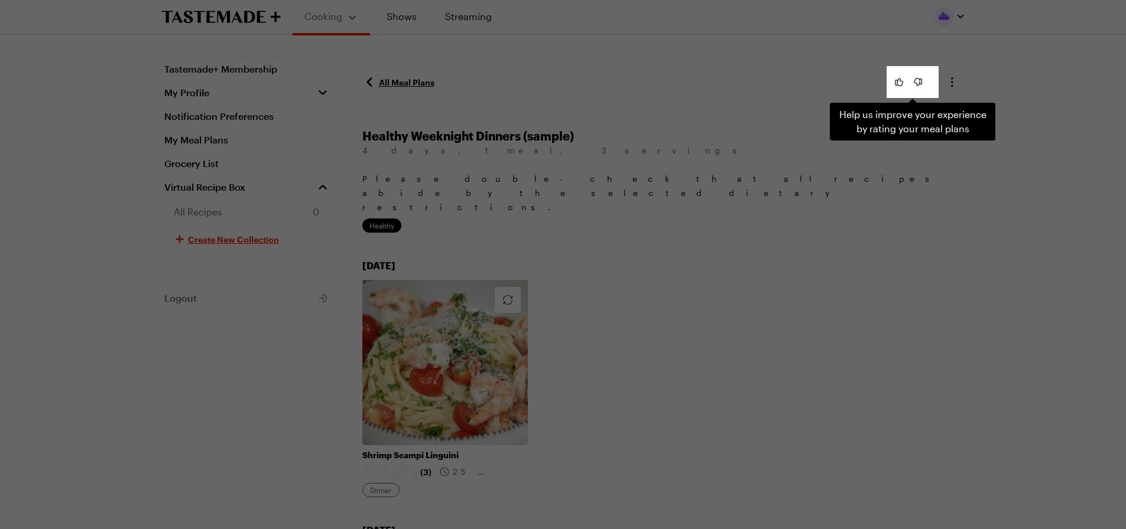
click at [786, 180] on div "Help us improve your experience by rating your meal plans . Press Escape to dis…" at bounding box center [563, 264] width 1126 height 529
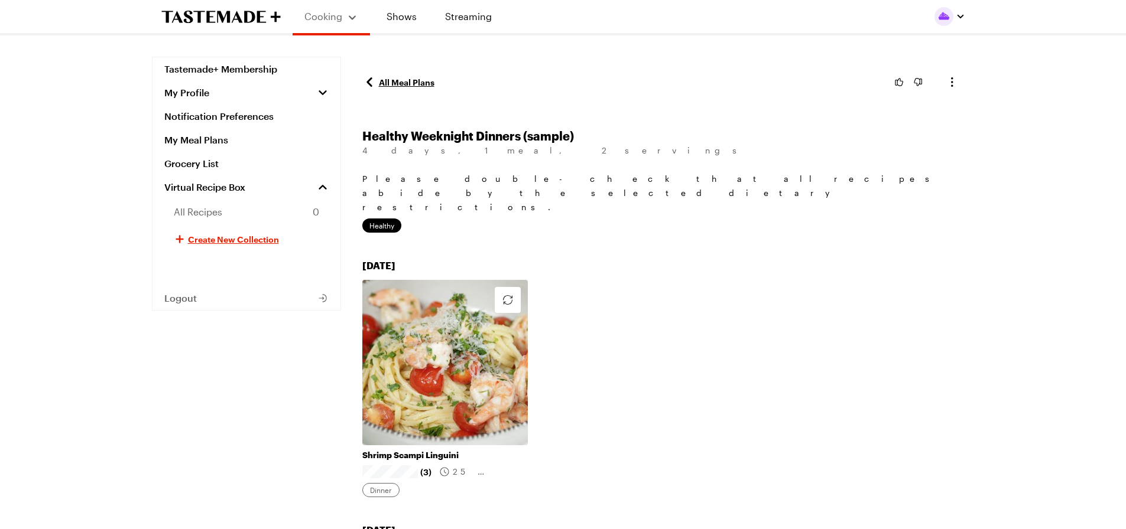
click at [401, 77] on link "All Meal Plans" at bounding box center [398, 82] width 72 height 14
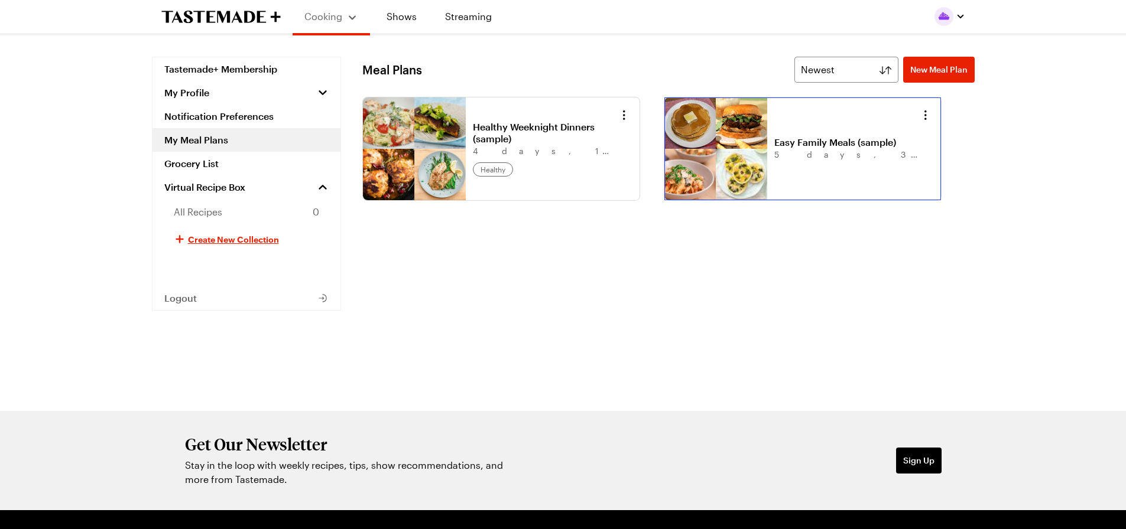
click at [784, 136] on link "Easy Family Meals (sample)" at bounding box center [847, 142] width 147 height 12
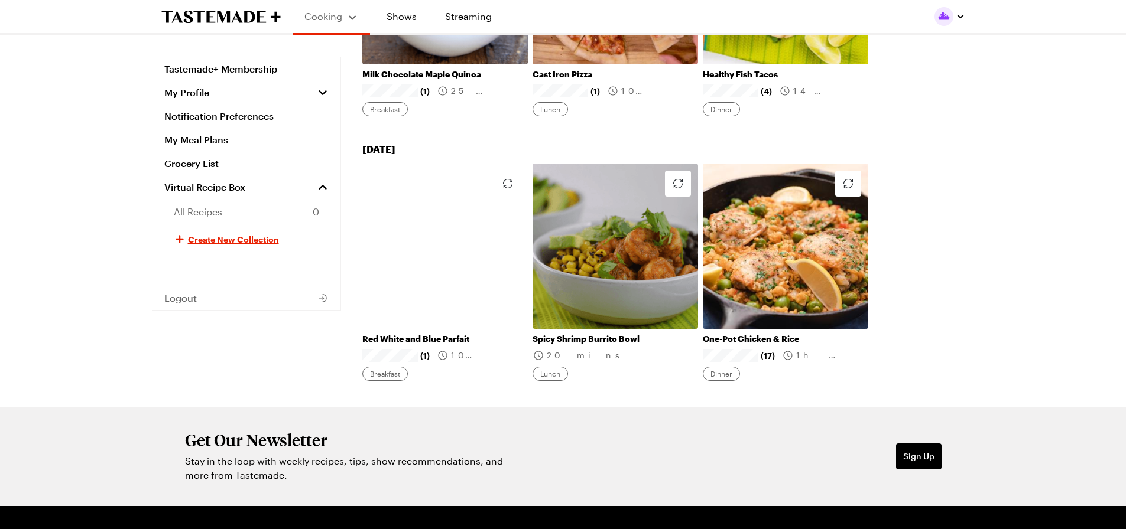
scroll to position [1064, 0]
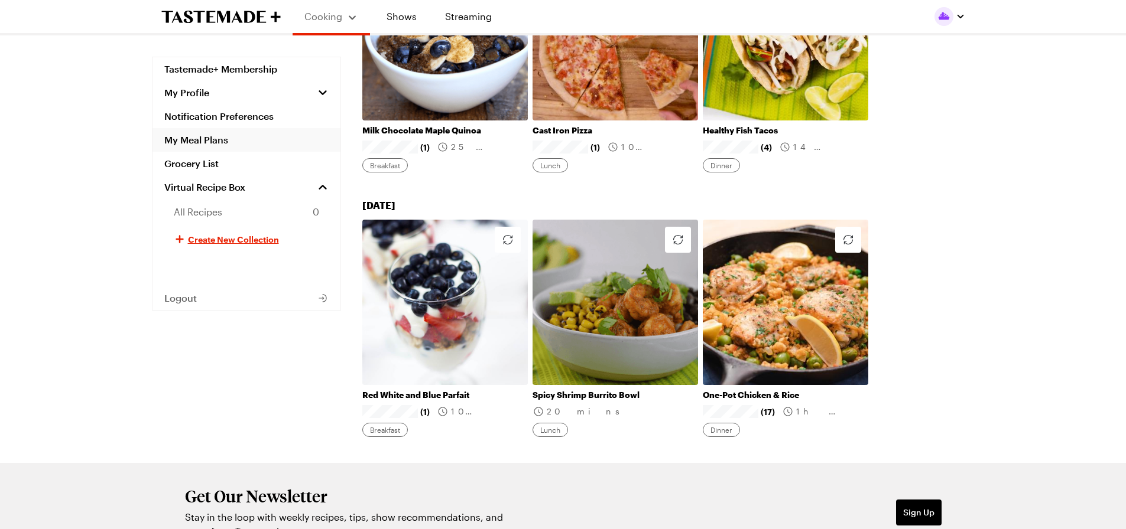
click at [214, 138] on link "My Meal Plans" at bounding box center [246, 140] width 188 height 24
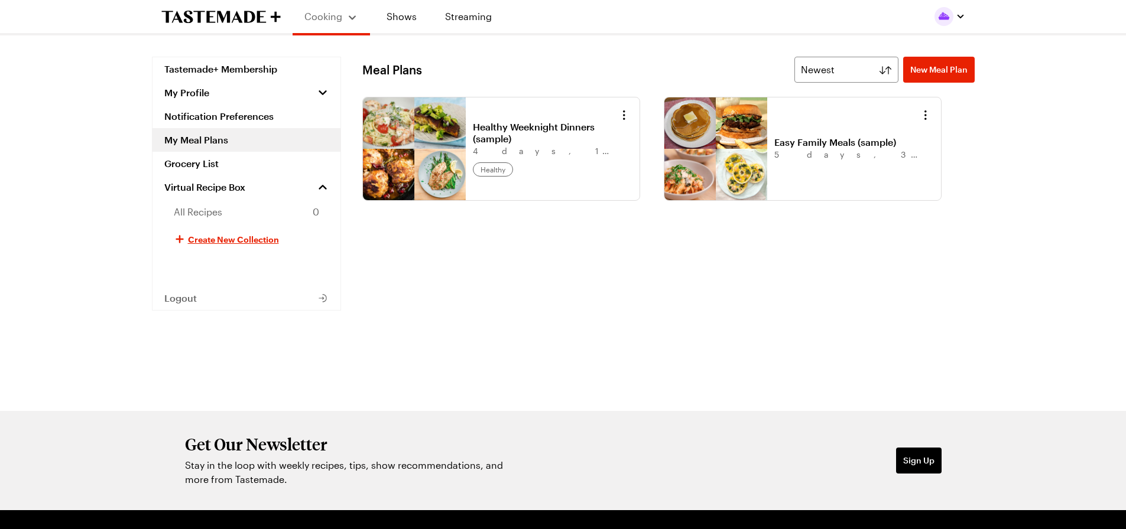
click at [547, 372] on div "Meal Plans Newest New Meal Plan Newest Healthy Weeknight Dinners (sample) 4 day…" at bounding box center [668, 234] width 612 height 355
click at [203, 162] on link "Grocery List" at bounding box center [246, 164] width 188 height 24
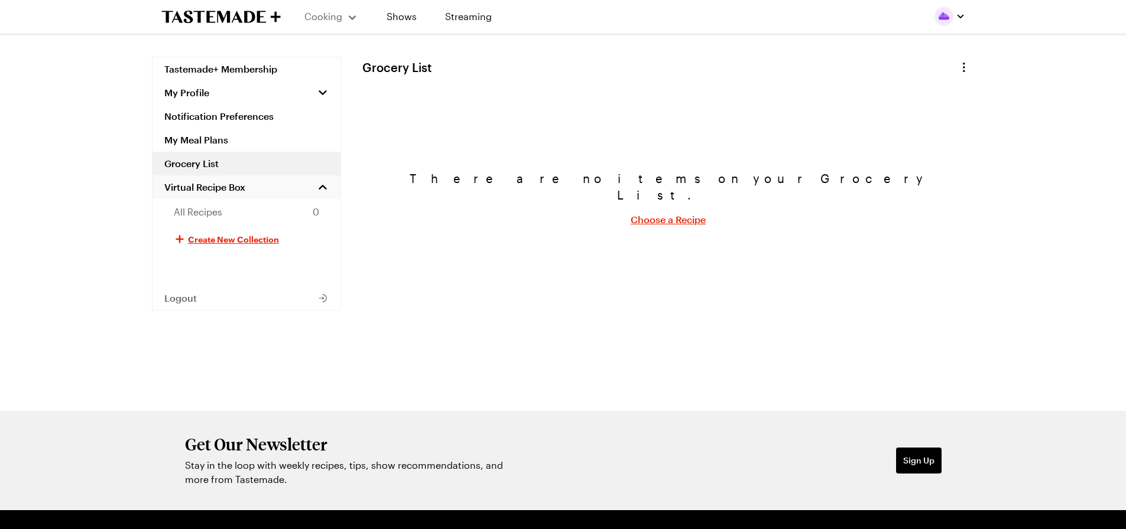
click at [195, 188] on span "Virtual Recipe Box" at bounding box center [204, 187] width 81 height 12
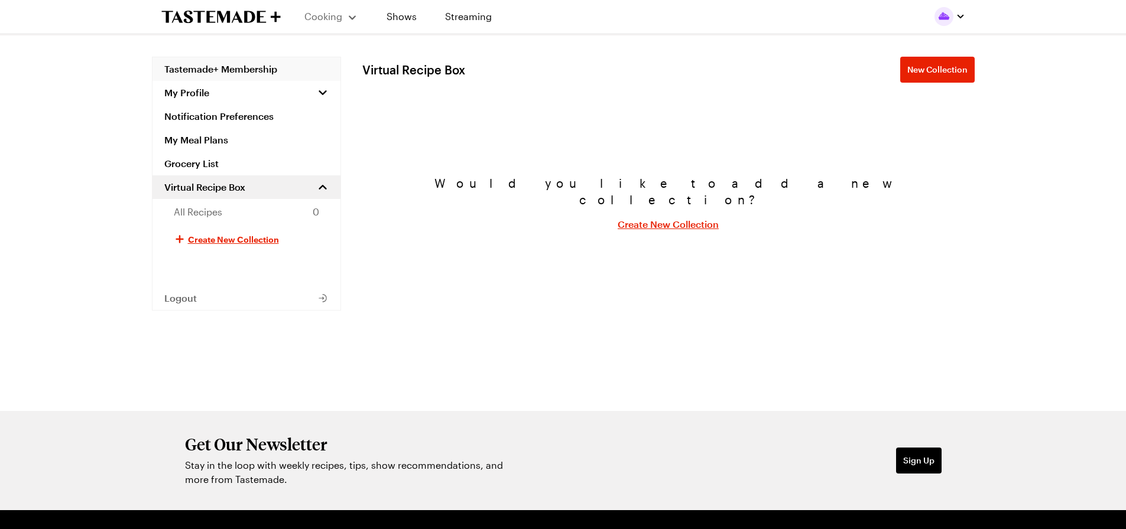
click at [193, 71] on link "Tastemade+ Membership" at bounding box center [246, 69] width 188 height 24
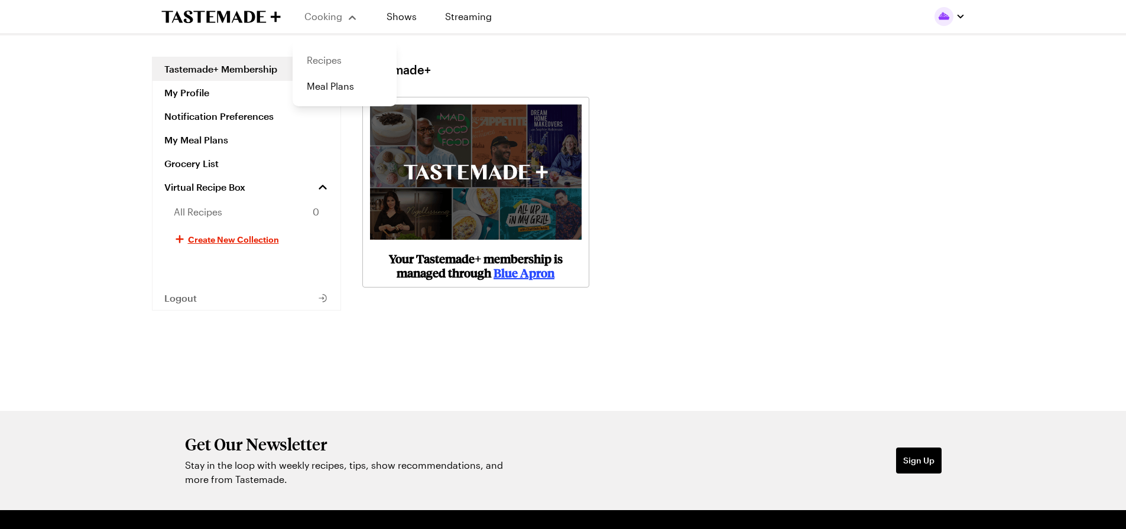
click at [329, 60] on link "Recipes" at bounding box center [345, 60] width 90 height 26
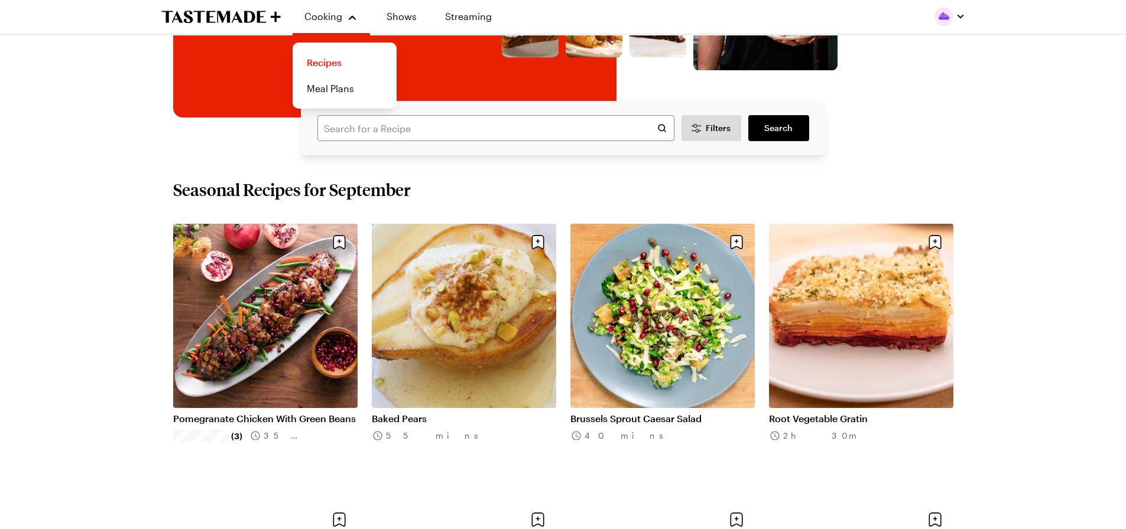
scroll to position [295, 0]
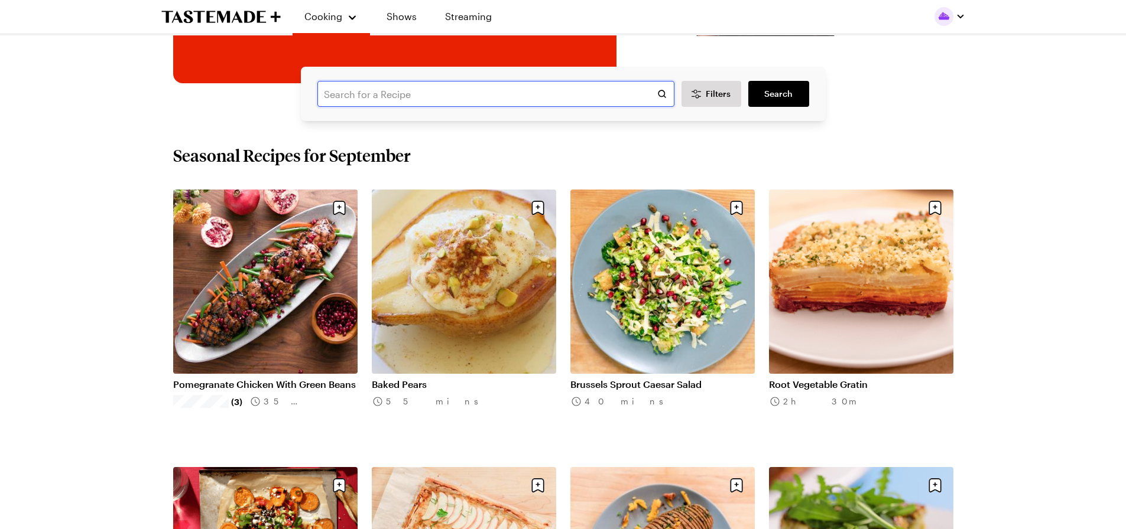
click at [353, 98] on input "text" at bounding box center [495, 94] width 357 height 26
type input "[PERSON_NAME]"
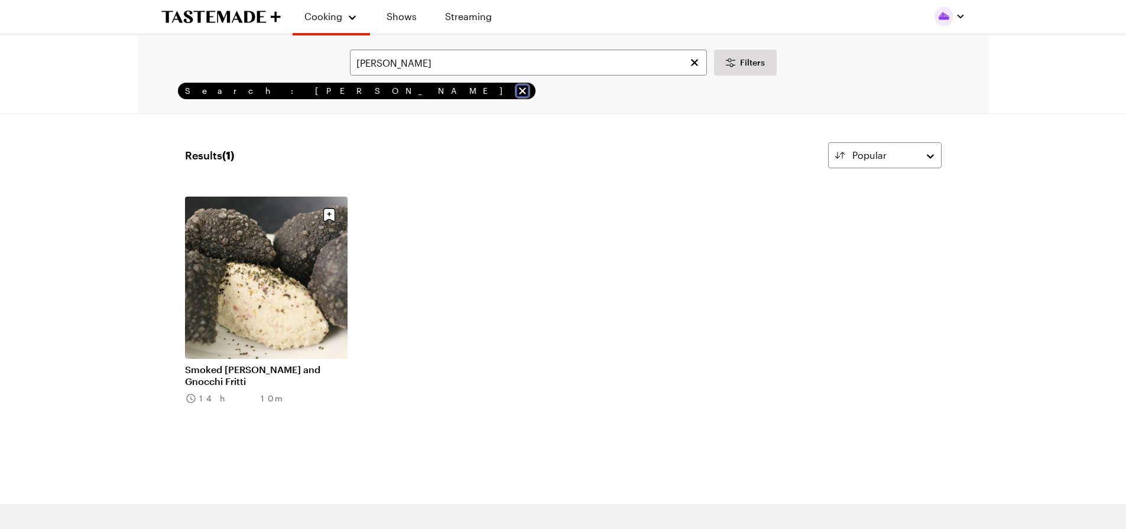
click at [516, 88] on icon "remove Search: frazier" at bounding box center [522, 91] width 12 height 12
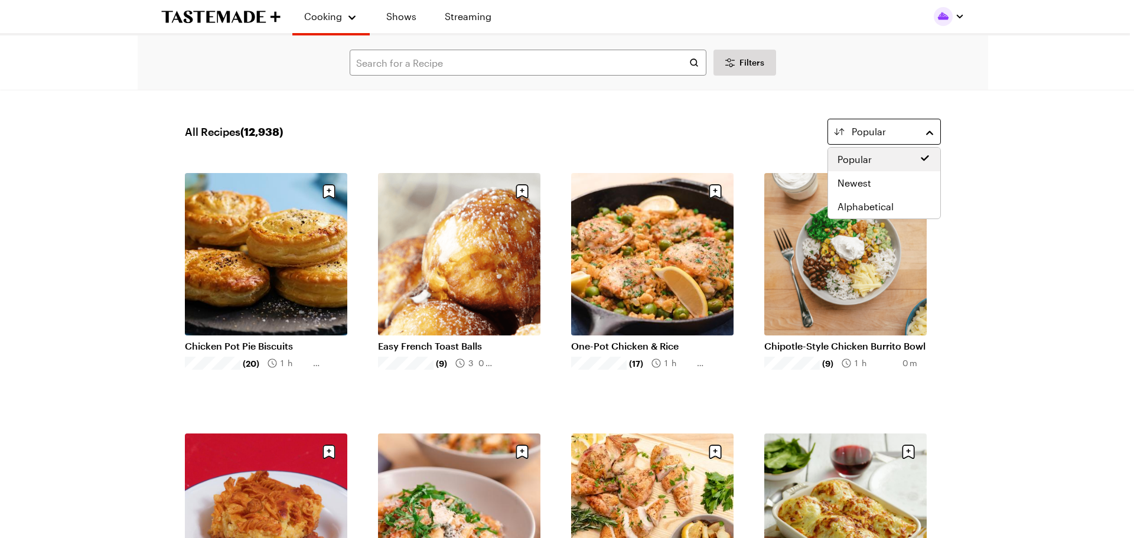
click at [911, 125] on div "Popular" at bounding box center [884, 132] width 65 height 14
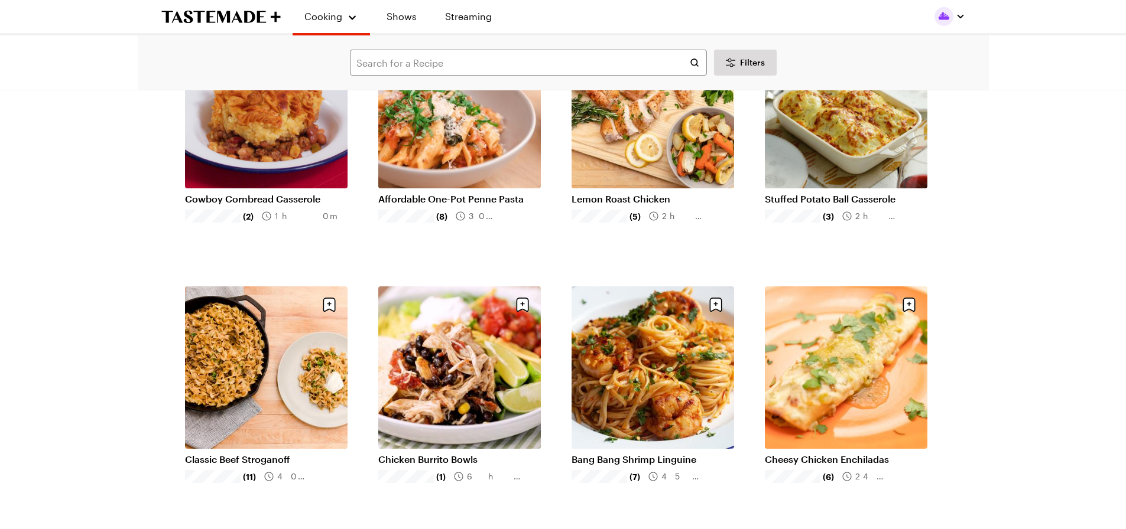
scroll to position [355, 0]
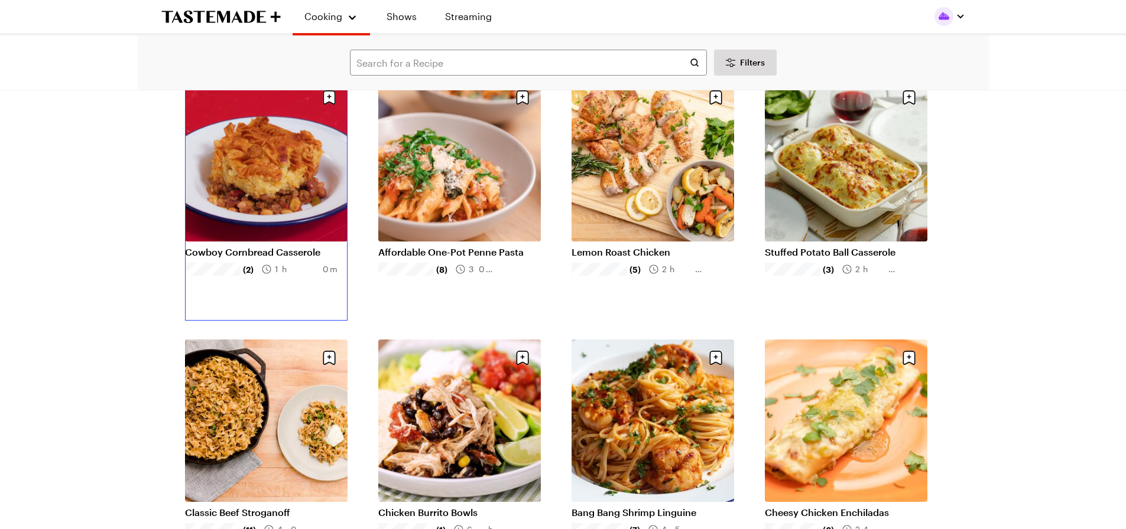
click at [220, 246] on link "Cowboy Cornbread Casserole" at bounding box center [266, 252] width 162 height 12
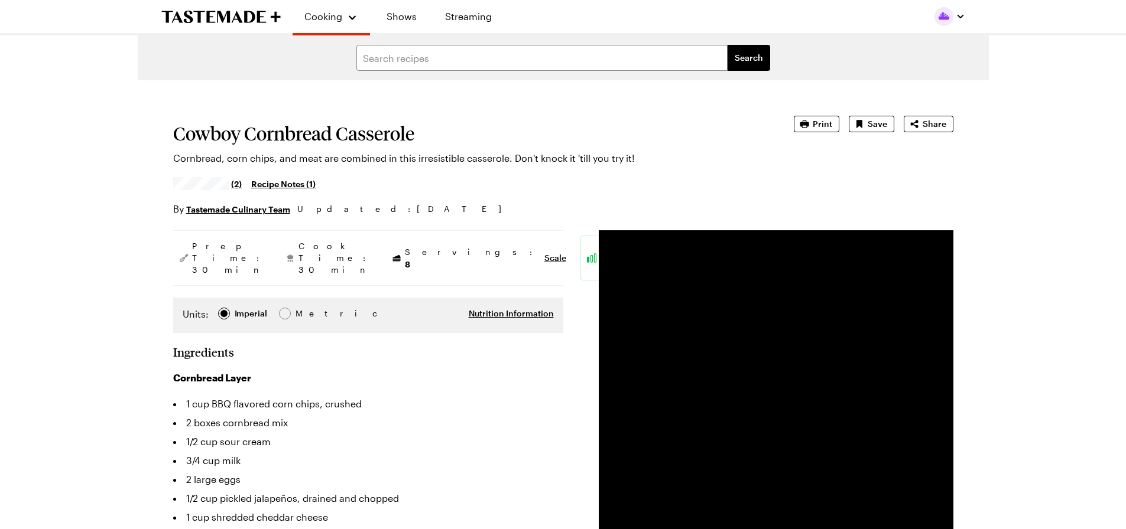
scroll to position [236, 0]
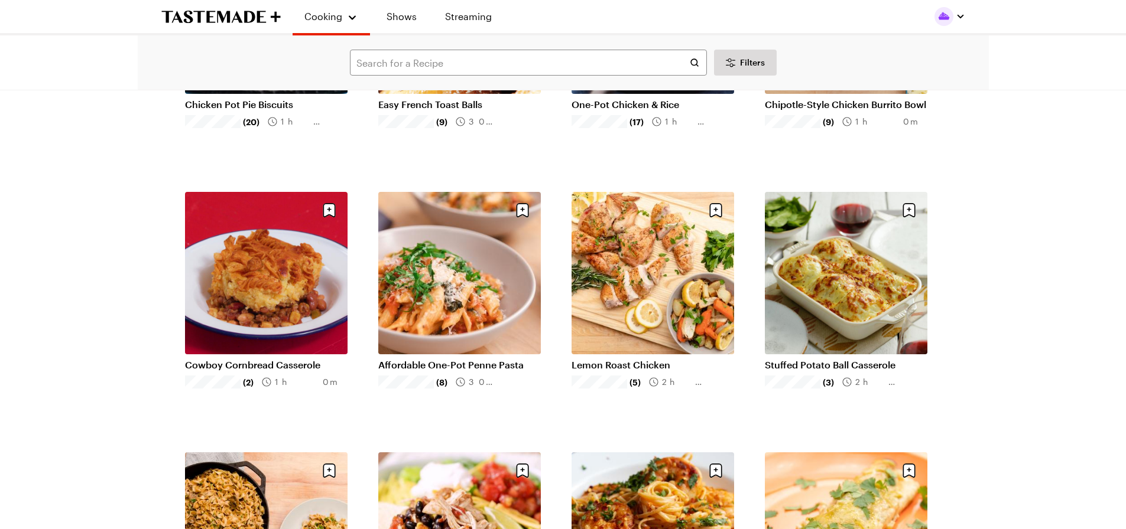
scroll to position [355, 0]
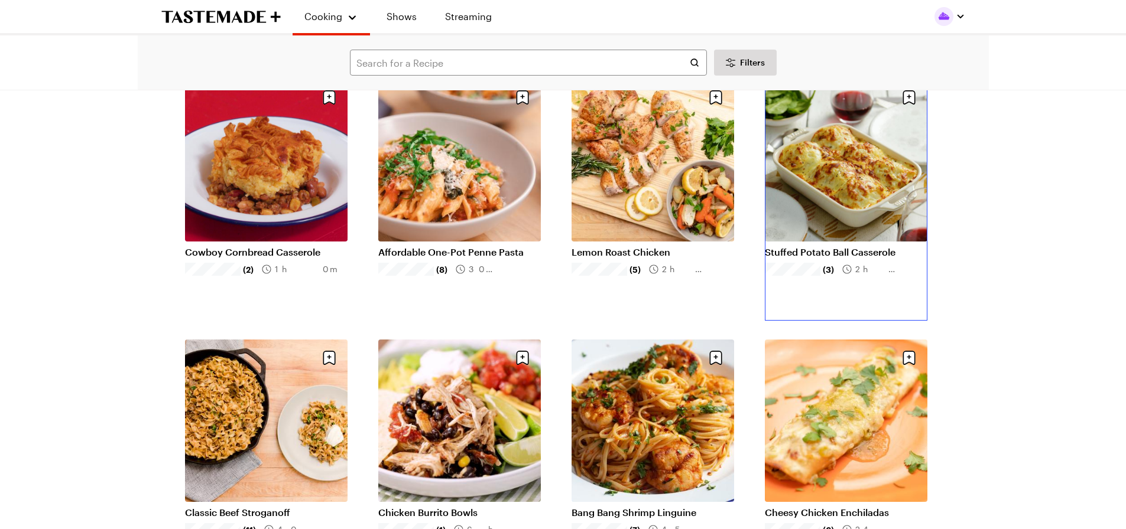
click at [802, 246] on link "Stuffed Potato Ball Casserole" at bounding box center [846, 252] width 162 height 12
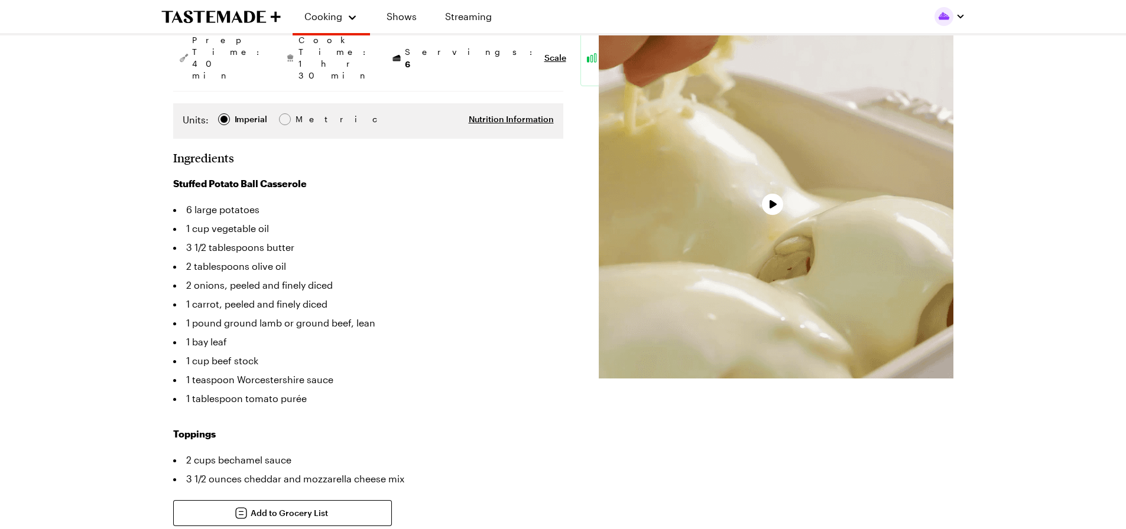
scroll to position [295, 0]
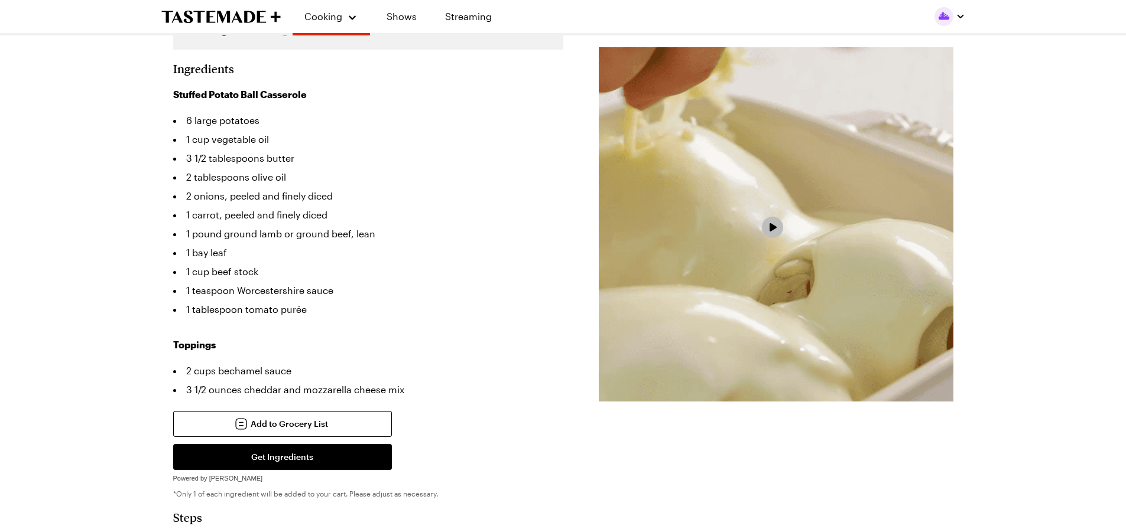
click at [762, 225] on button "Play Video" at bounding box center [772, 227] width 21 height 21
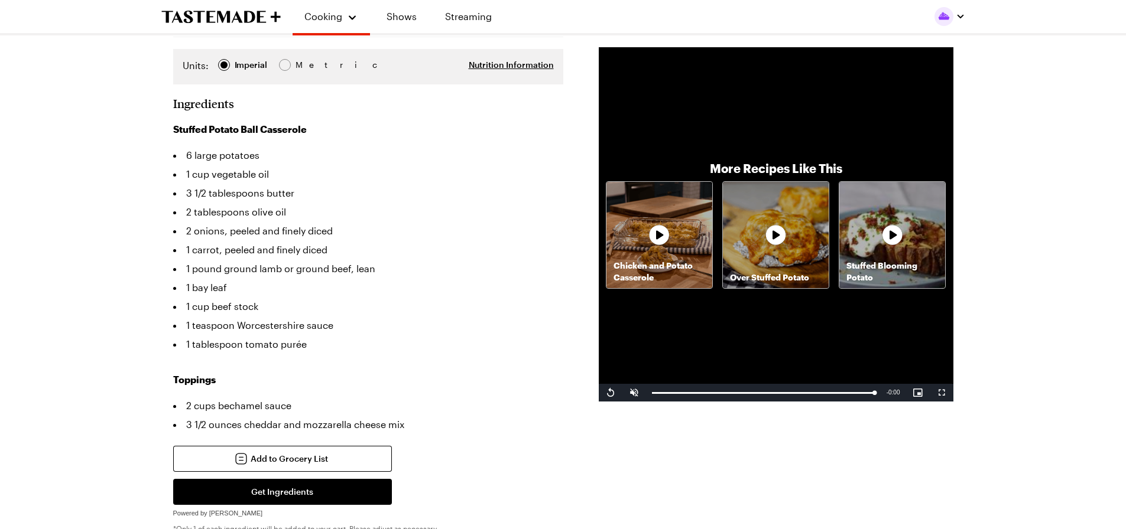
scroll to position [355, 0]
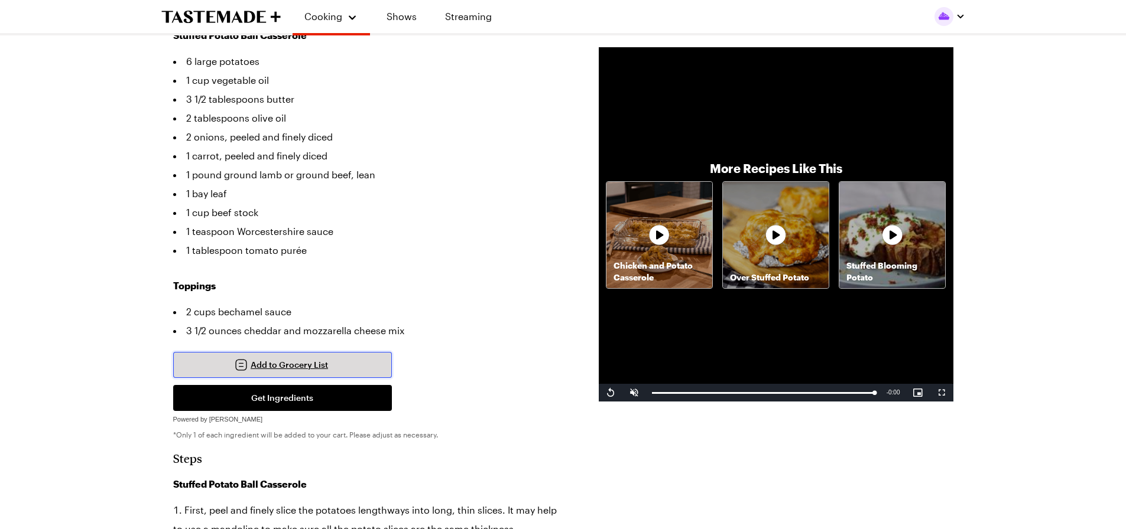
click at [298, 359] on span "Add to Grocery List" at bounding box center [289, 365] width 77 height 12
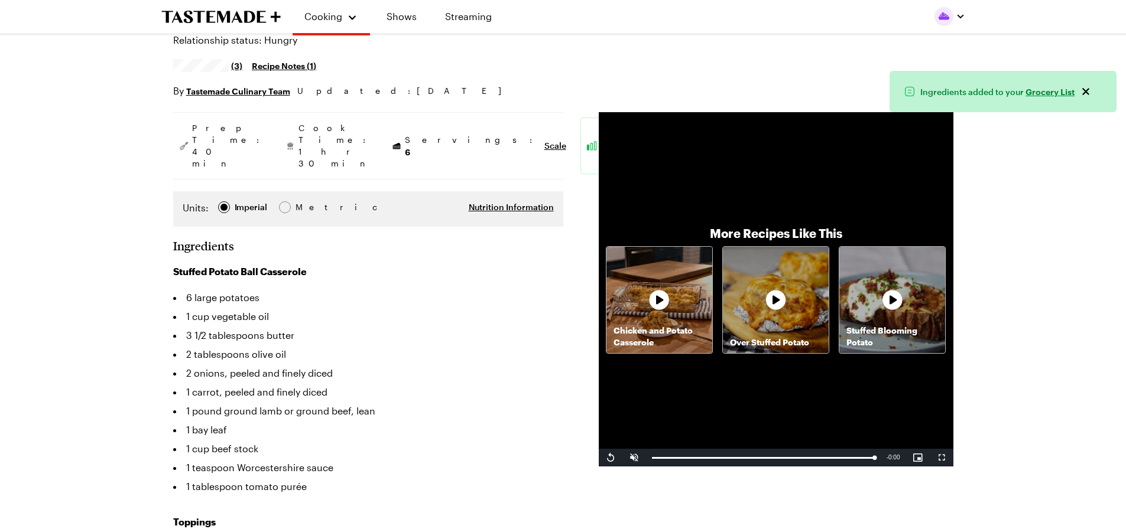
scroll to position [0, 0]
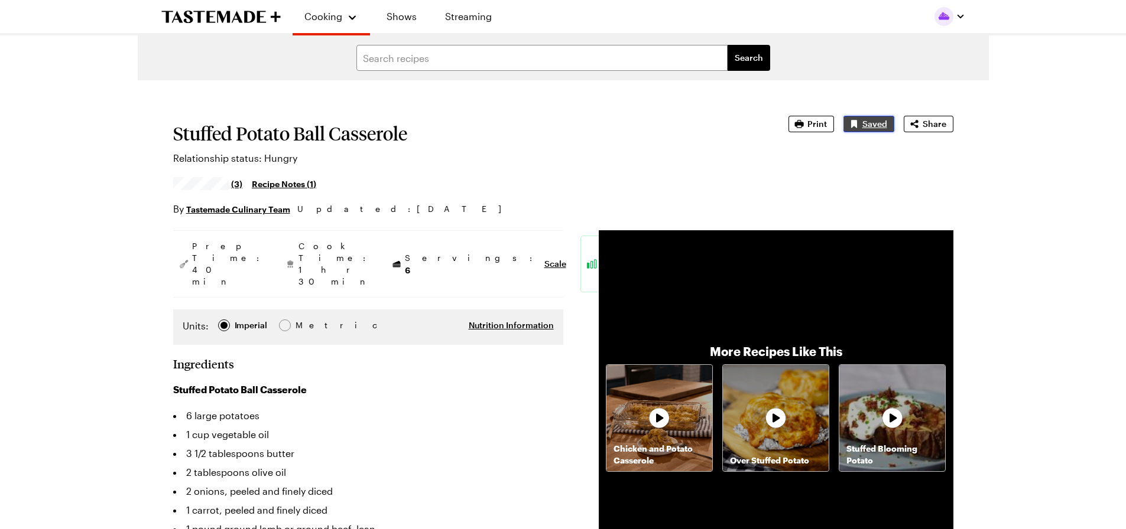
click at [876, 121] on span "Saved" at bounding box center [874, 124] width 25 height 12
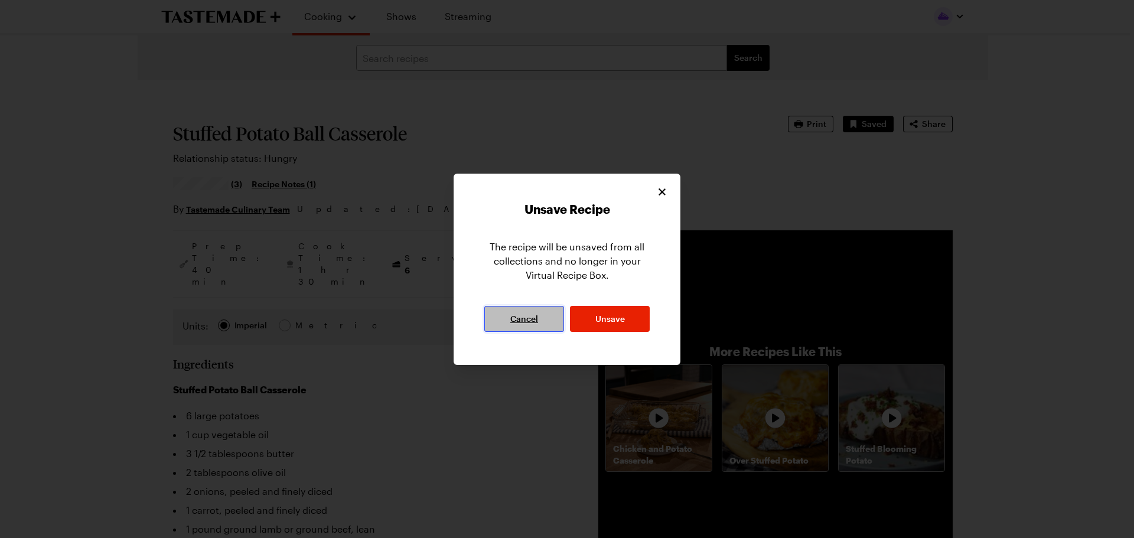
click at [524, 321] on span "Cancel" at bounding box center [525, 319] width 28 height 12
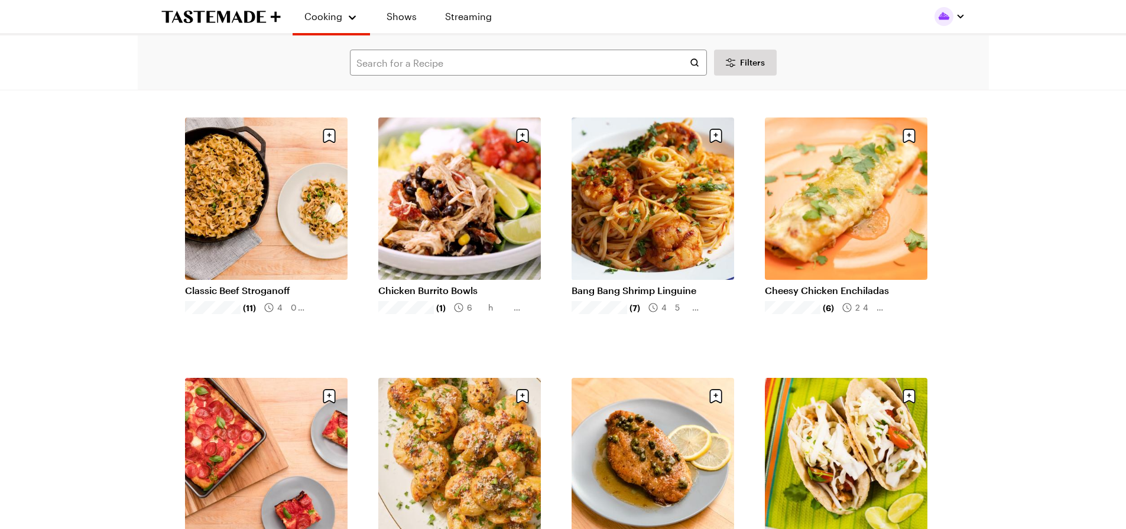
scroll to position [709, 0]
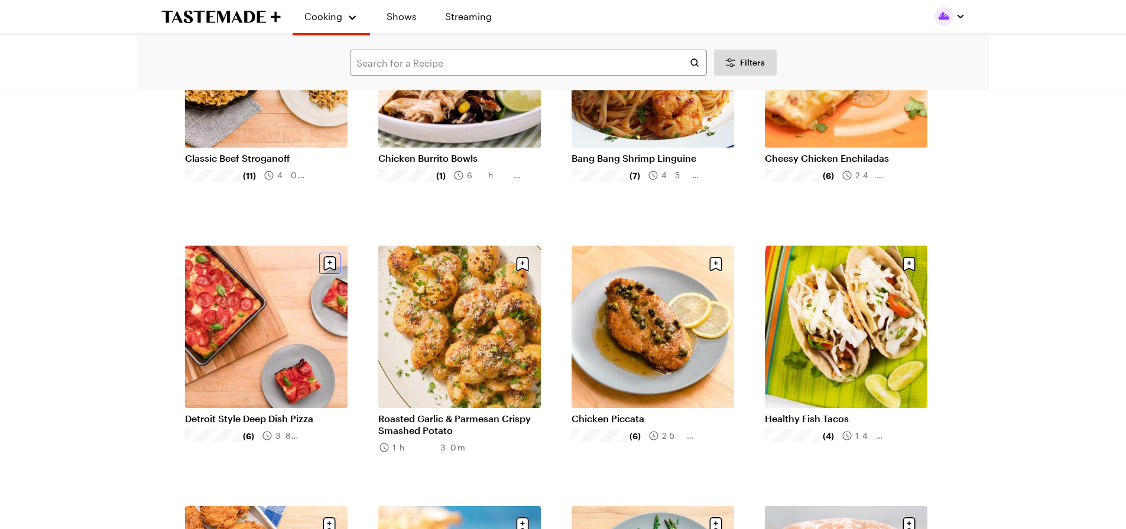
click at [328, 263] on icon "Save recipe" at bounding box center [329, 263] width 4 height 4
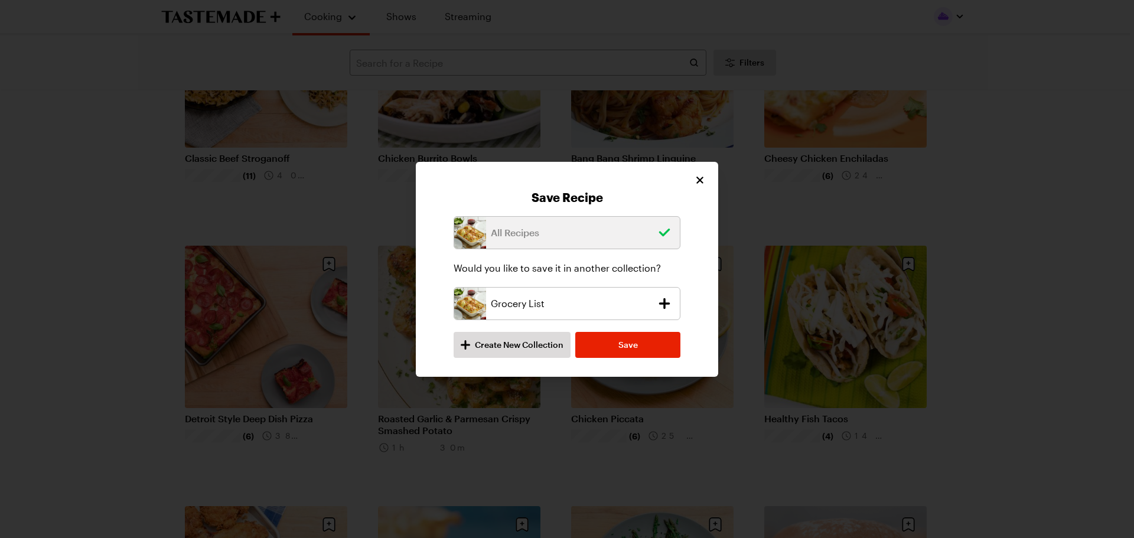
click at [660, 305] on icon "add recipe to Grocery List collection" at bounding box center [664, 303] width 17 height 17
click at [643, 343] on button "Save" at bounding box center [628, 345] width 105 height 26
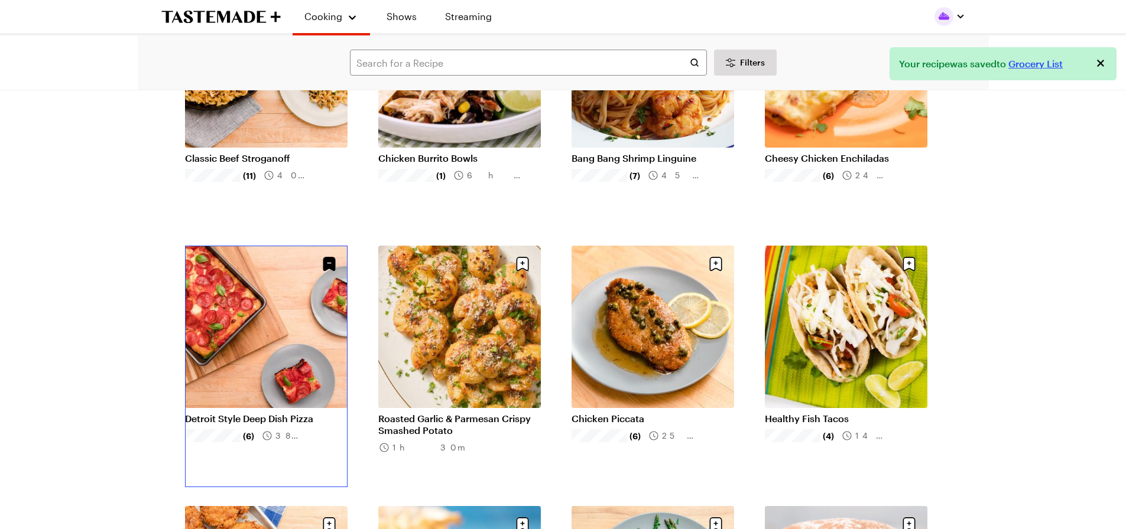
click at [271, 413] on link "Detroit Style Deep Dish Pizza" at bounding box center [266, 419] width 162 height 12
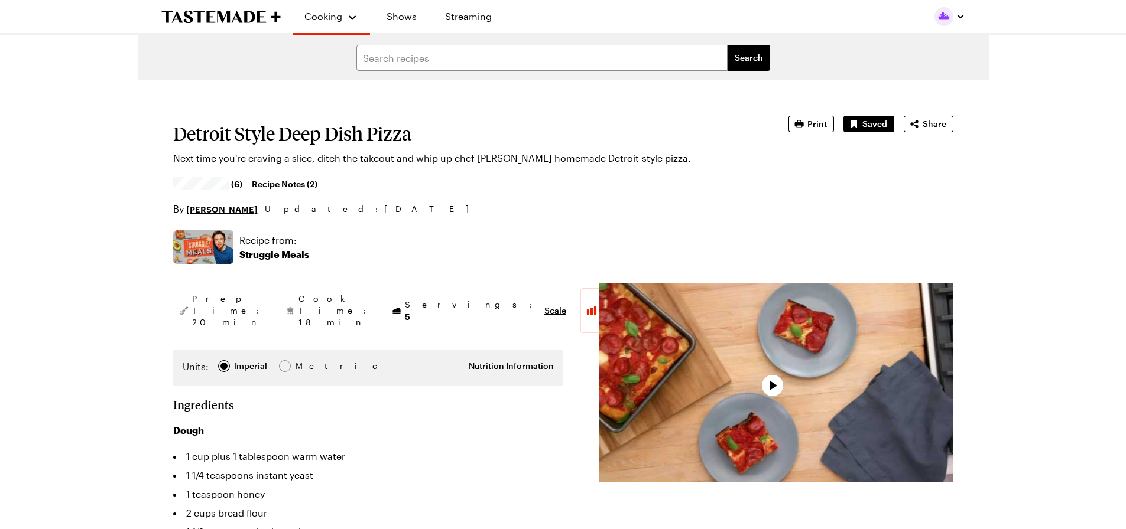
type textarea "x"
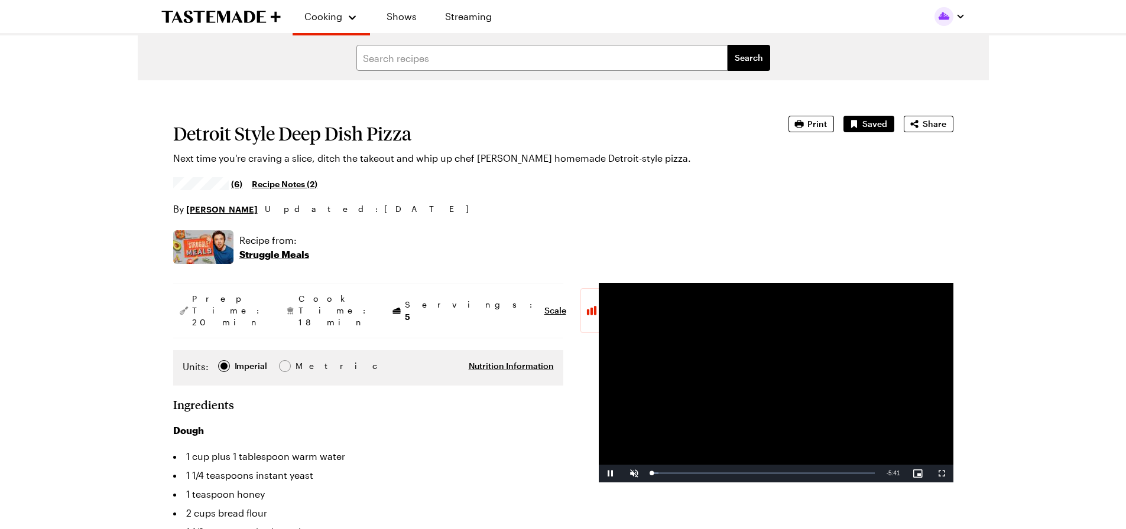
click at [770, 383] on video "Video Player" at bounding box center [776, 383] width 355 height 200
click at [607, 474] on span "Video Player" at bounding box center [611, 474] width 24 height 0
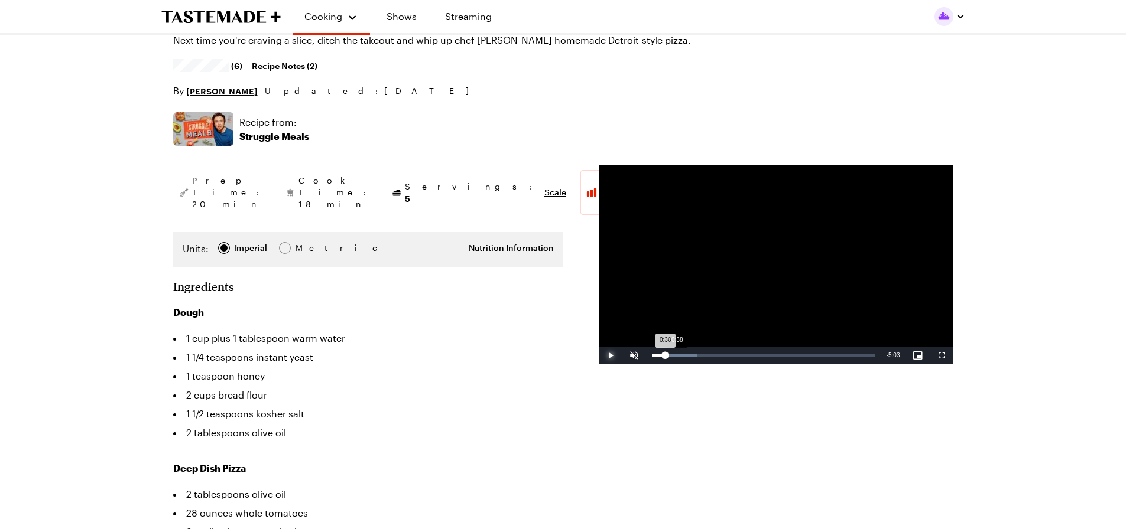
click at [676, 358] on div "Loaded : 20.65% 0:38 0:38" at bounding box center [763, 356] width 235 height 18
click at [671, 359] on div "Loaded : 32.21% 0:29 0:29" at bounding box center [763, 356] width 235 height 18
click at [761, 357] on div "Loaded : 64.44% 2:47 2:33" at bounding box center [763, 356] width 235 height 18
click at [775, 358] on div "Loaded : 67.41% 3:09 3:10" at bounding box center [763, 356] width 235 height 18
click at [785, 356] on div "Loaded : 73.34% 3:23 3:24" at bounding box center [763, 355] width 223 height 3
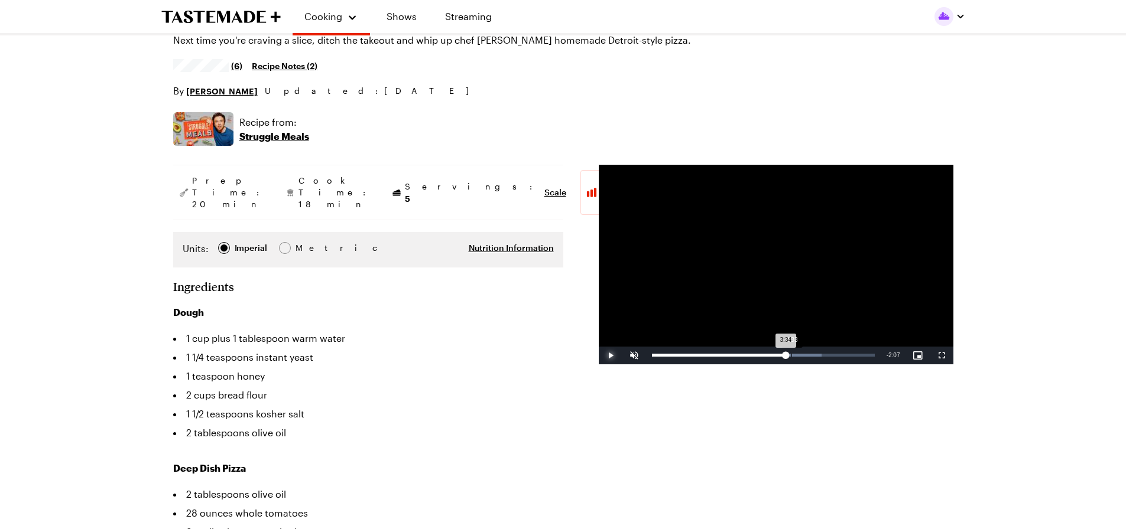
click at [791, 356] on div "3:33" at bounding box center [791, 355] width 1 height 3
click at [799, 356] on div "Loaded : 79.10% 3:46 3:34" at bounding box center [763, 355] width 223 height 3
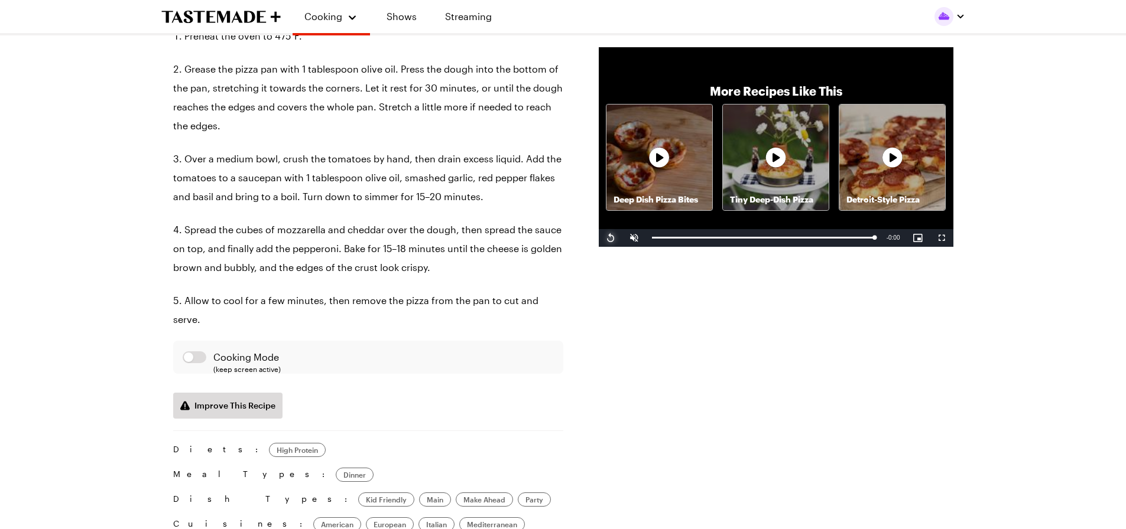
scroll to position [1123, 0]
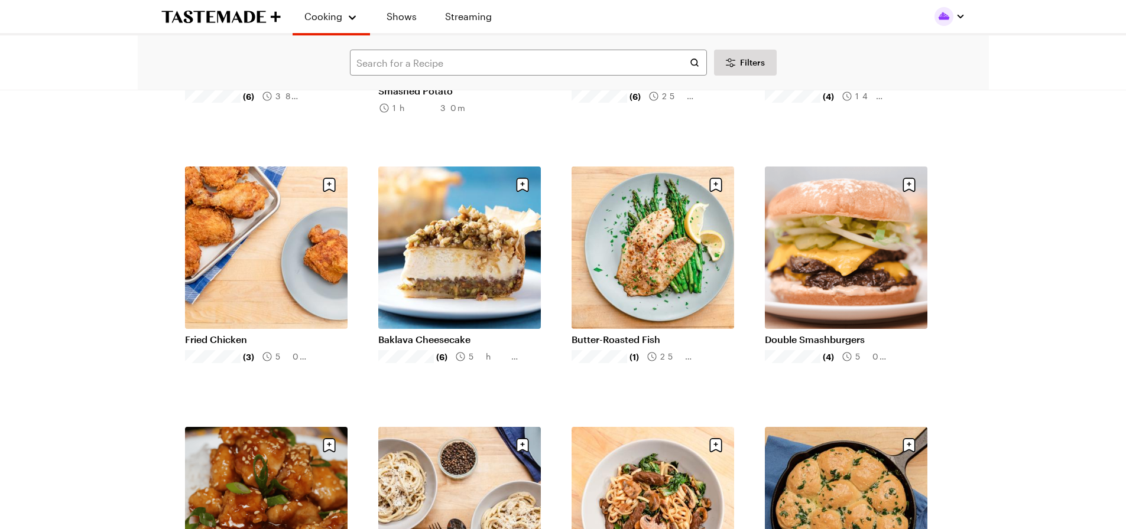
scroll to position [1064, 0]
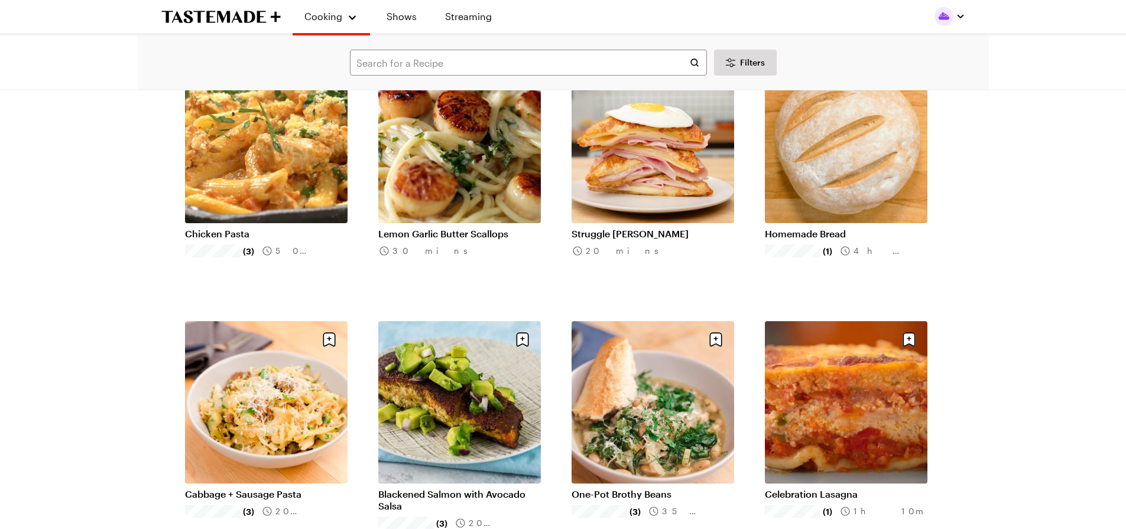
scroll to position [2423, 0]
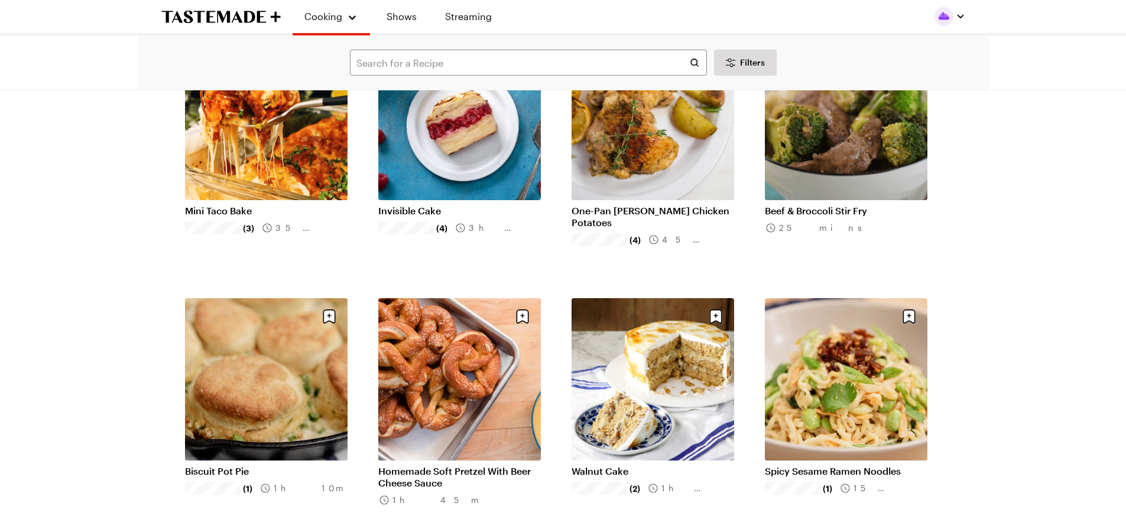
scroll to position [0, 0]
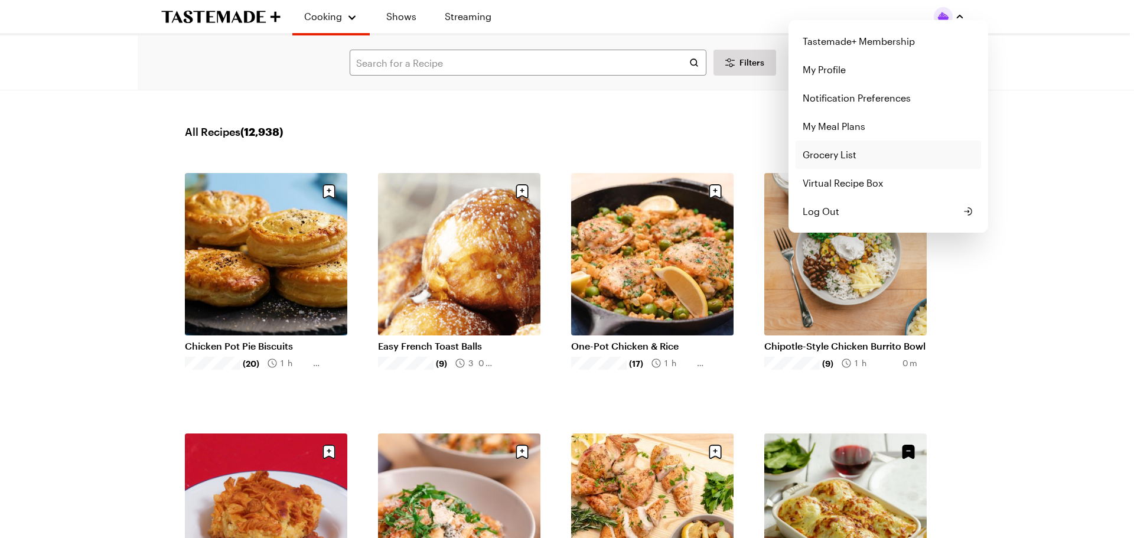
click at [840, 158] on link "Grocery List" at bounding box center [889, 155] width 186 height 28
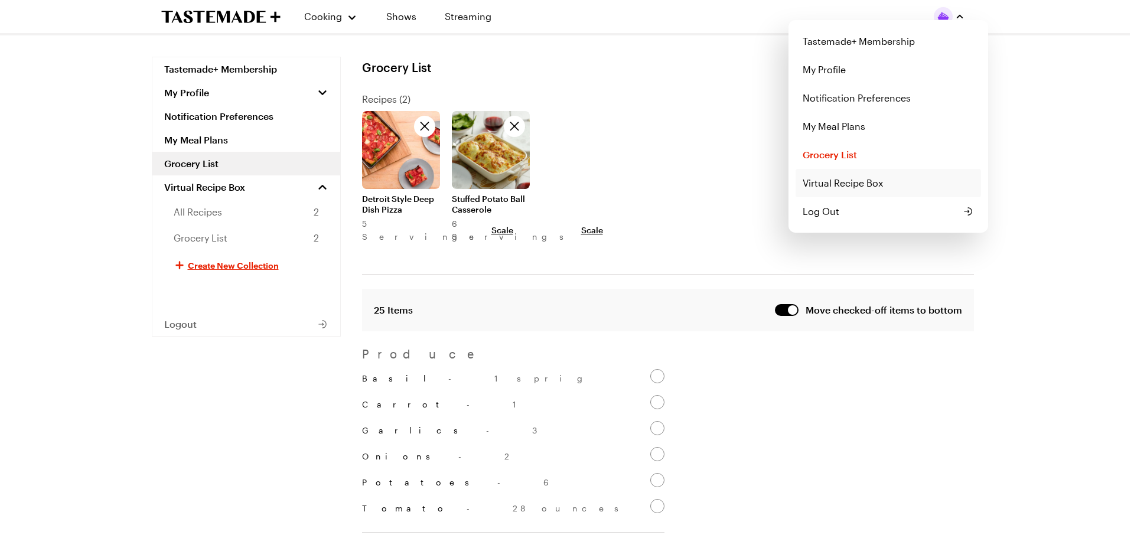
click at [839, 190] on link "Virtual Recipe Box" at bounding box center [889, 183] width 186 height 28
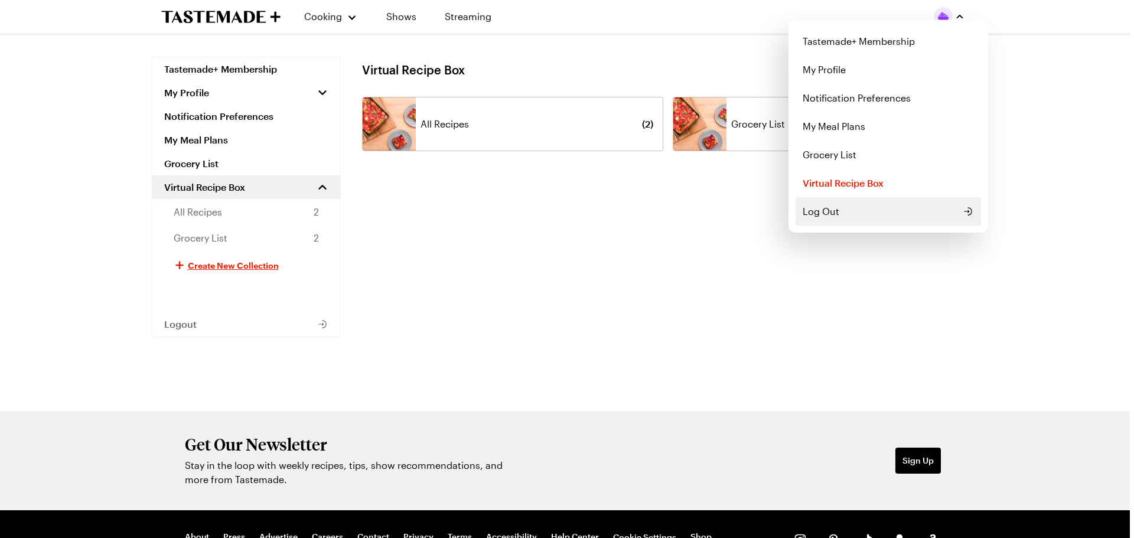
click at [831, 206] on span "Log Out" at bounding box center [821, 211] width 37 height 14
